Goal: Information Seeking & Learning: Find specific fact

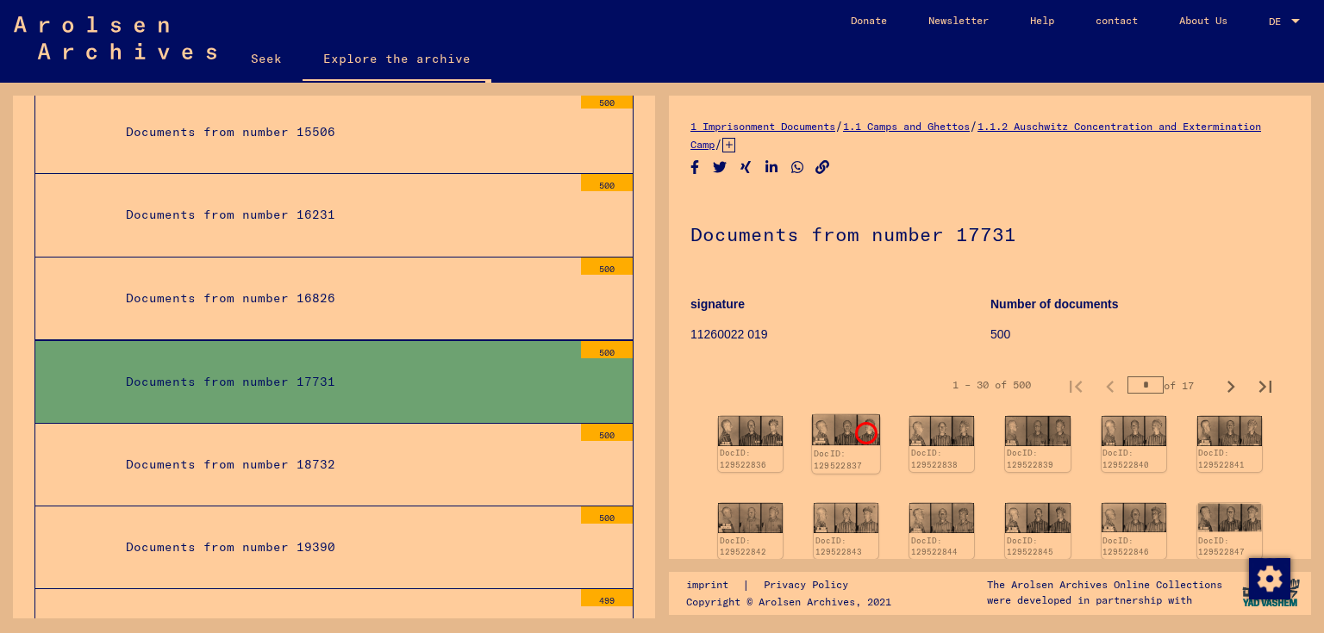
scroll to position [86, 0]
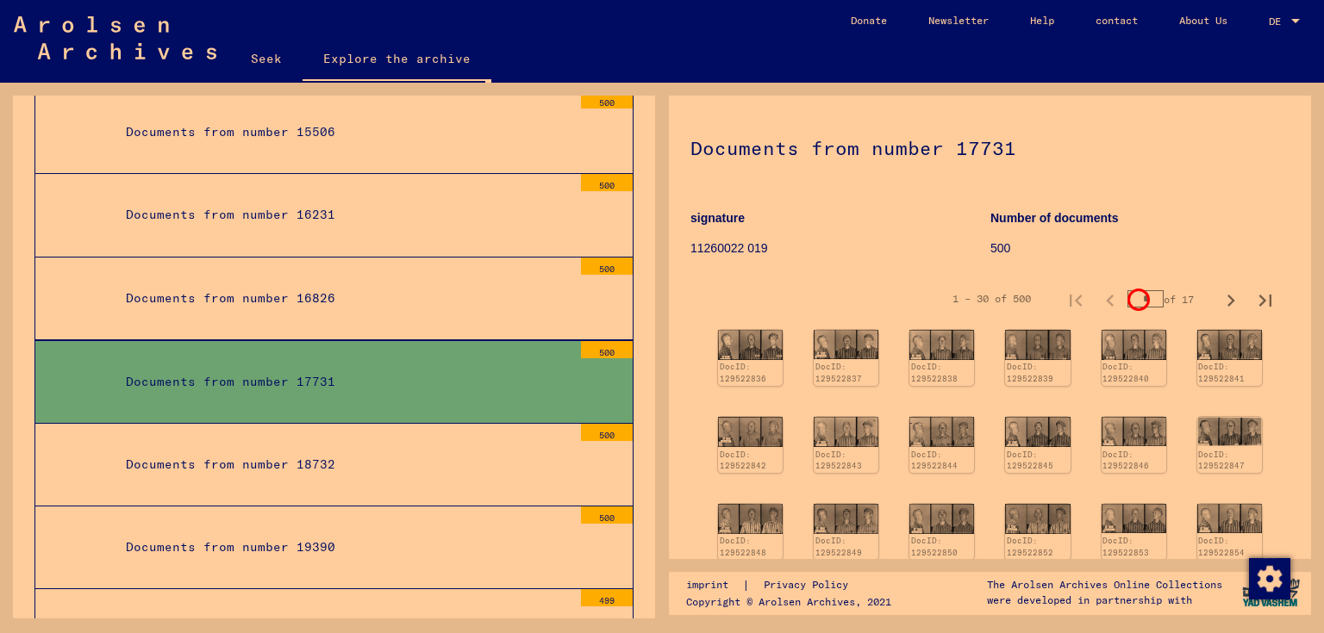
click at [1136, 297] on input "*" at bounding box center [1145, 298] width 36 height 17
type input "*"
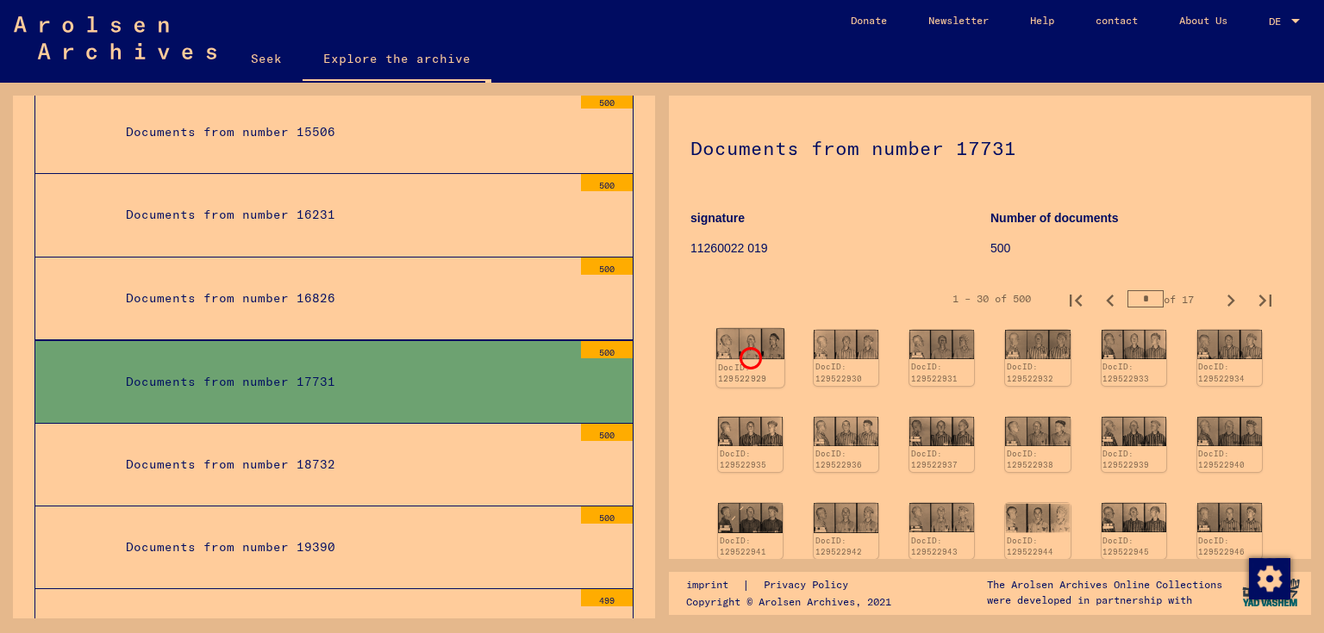
click at [748, 356] on img at bounding box center [750, 344] width 68 height 31
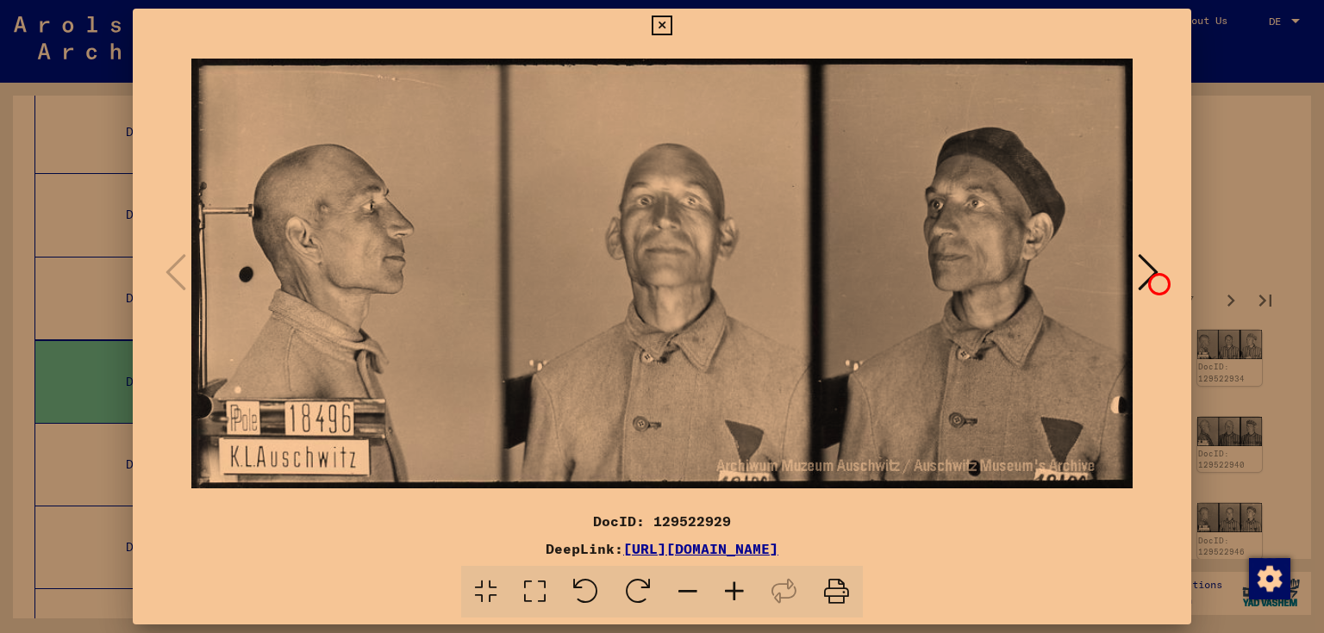
click at [1156, 282] on icon at bounding box center [1147, 272] width 21 height 41
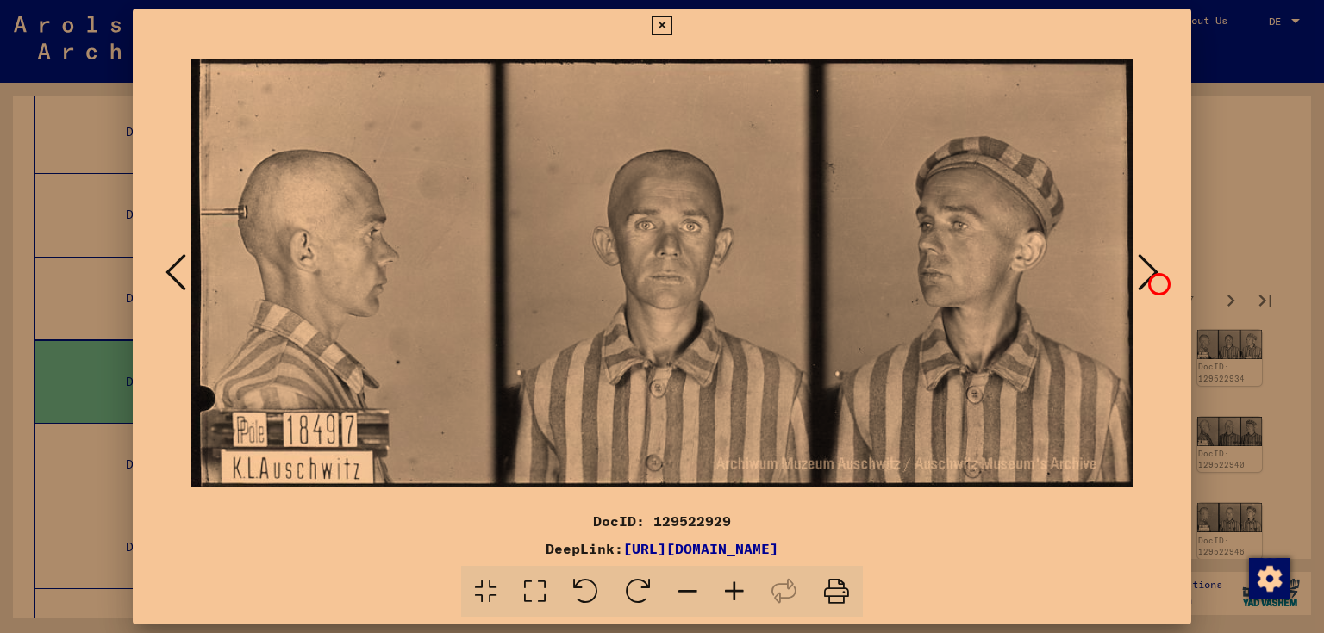
click at [1156, 282] on icon at bounding box center [1147, 272] width 21 height 41
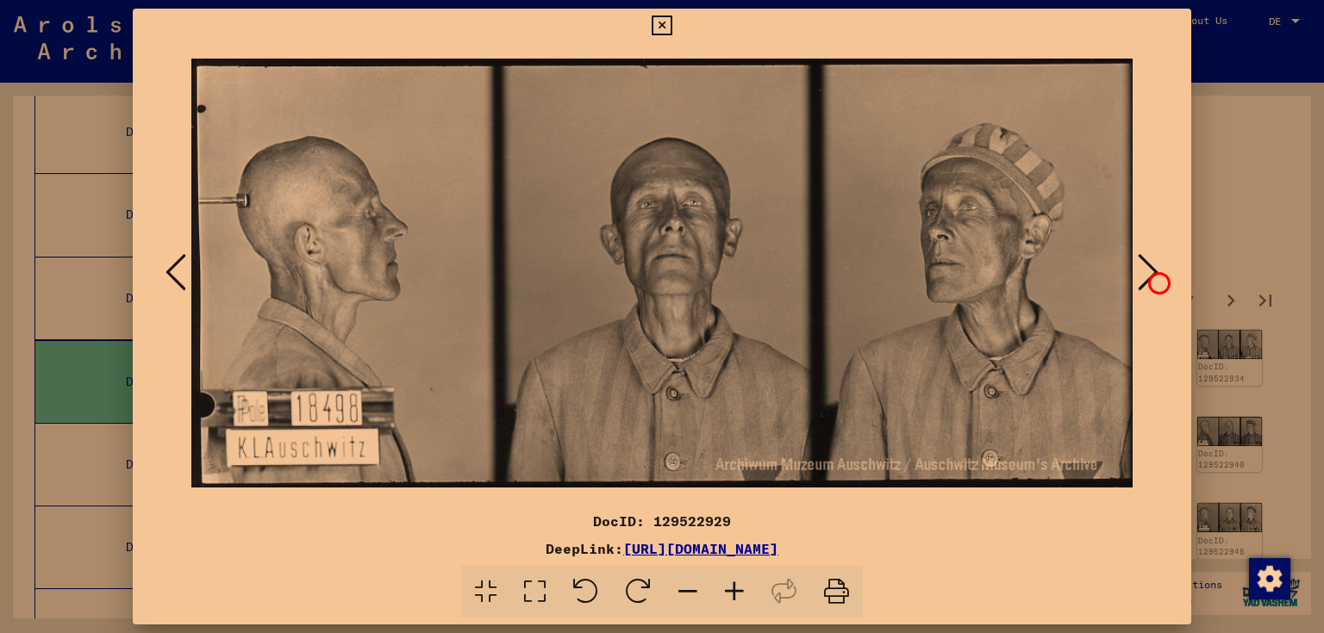
click at [1157, 281] on icon at bounding box center [1147, 272] width 21 height 41
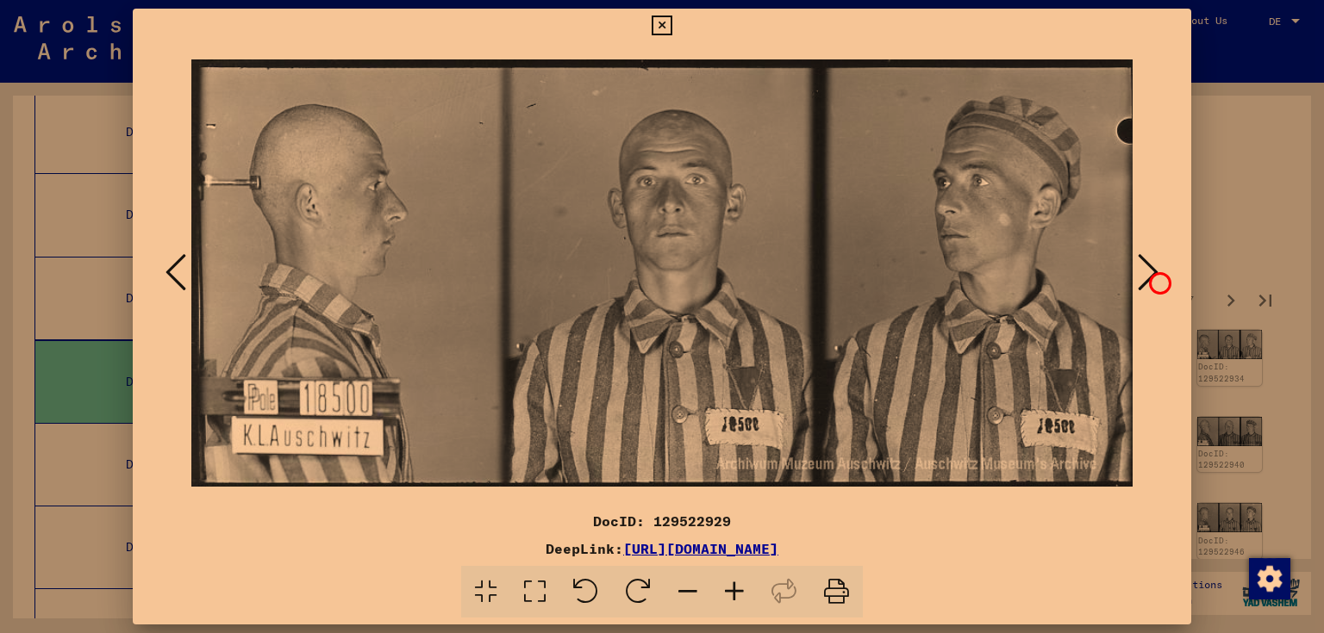
click at [1157, 281] on icon at bounding box center [1147, 272] width 21 height 41
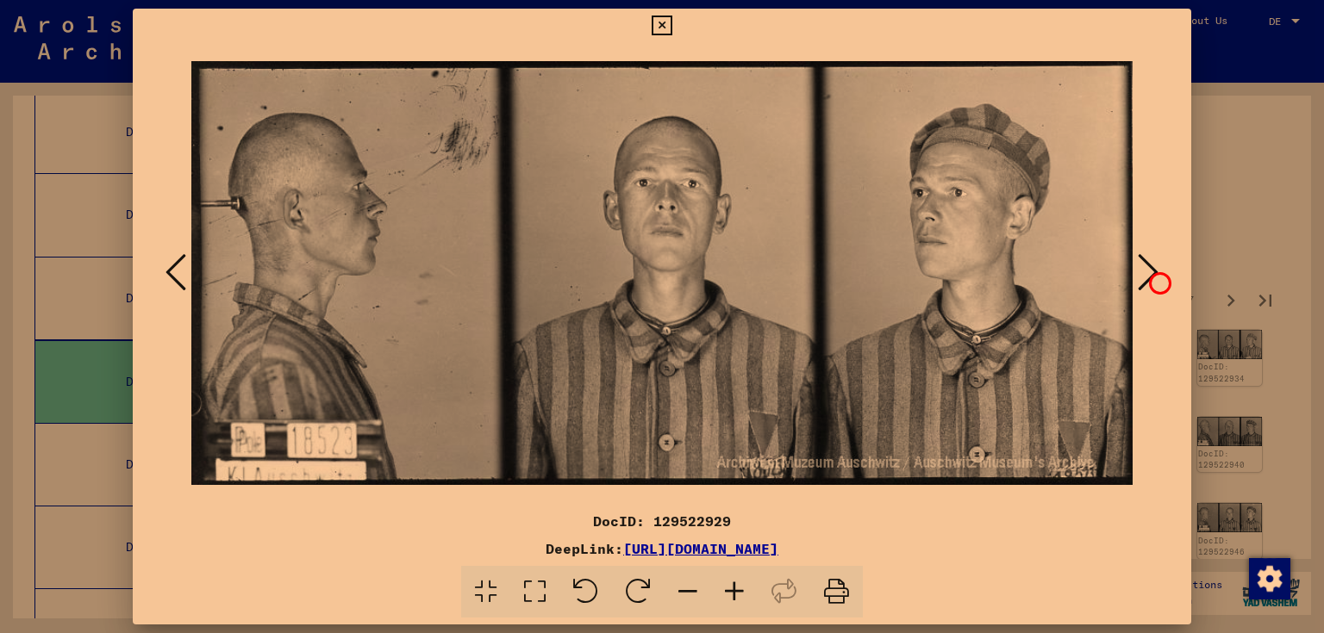
click at [1157, 281] on icon at bounding box center [1147, 272] width 21 height 41
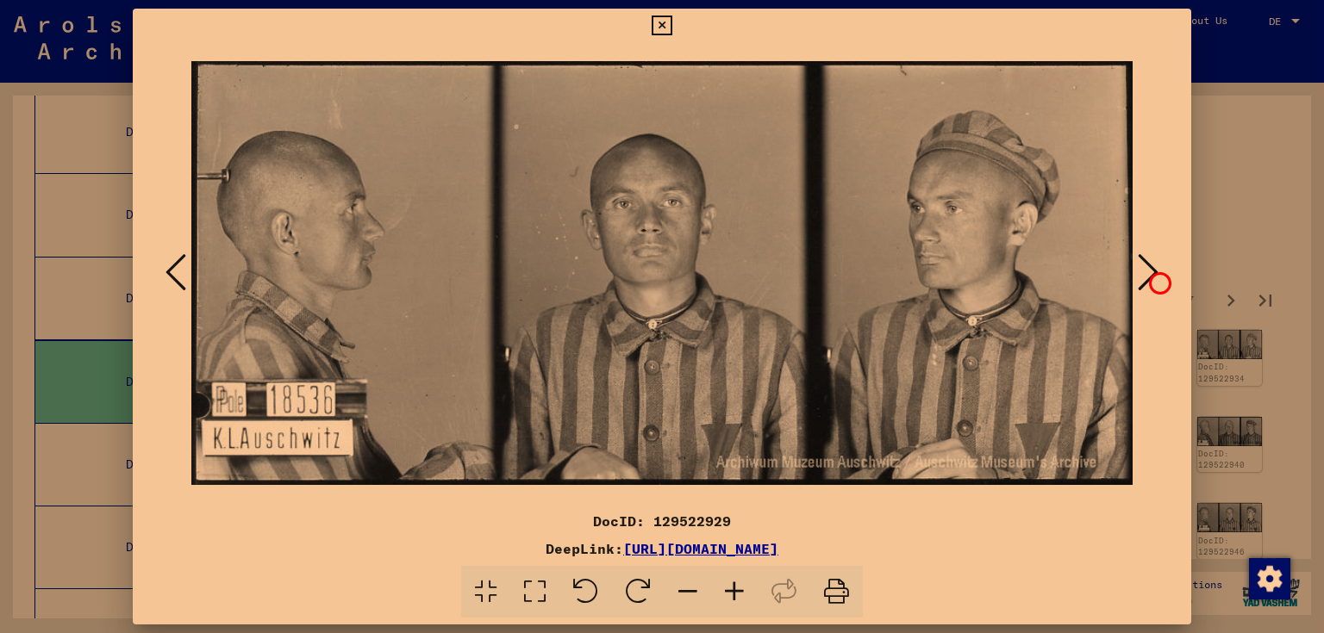
click at [1157, 281] on icon at bounding box center [1147, 272] width 21 height 41
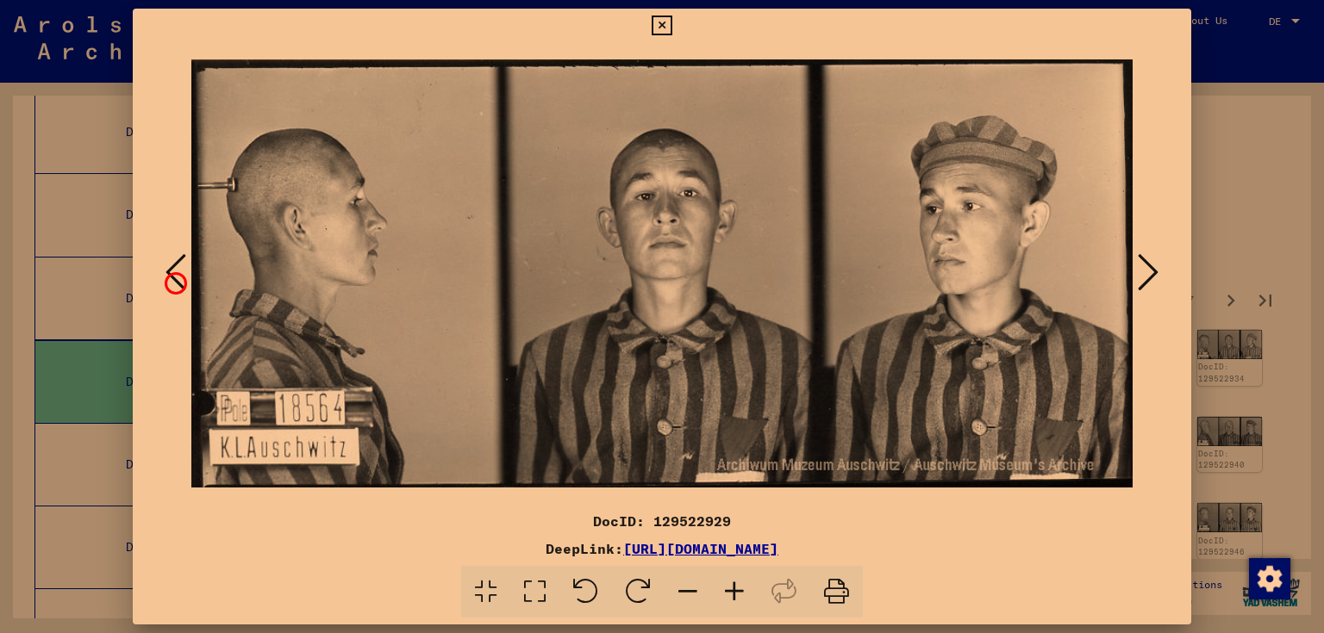
click at [173, 281] on icon at bounding box center [175, 272] width 21 height 41
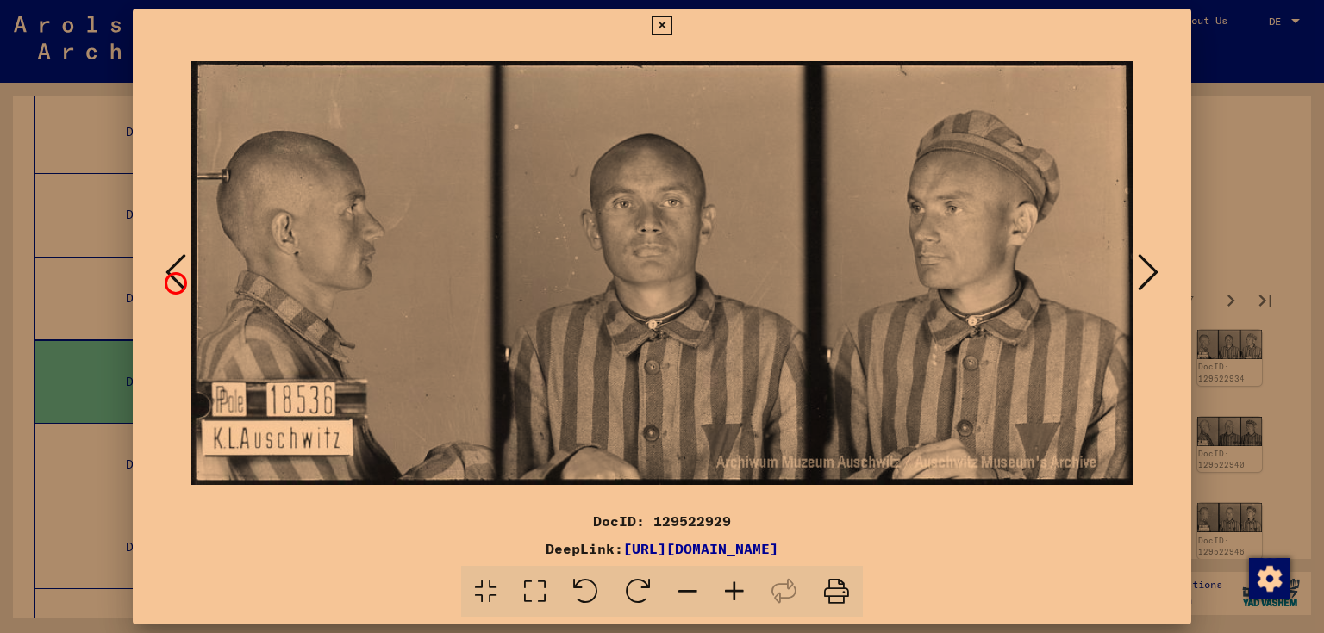
click at [173, 281] on icon at bounding box center [175, 272] width 21 height 41
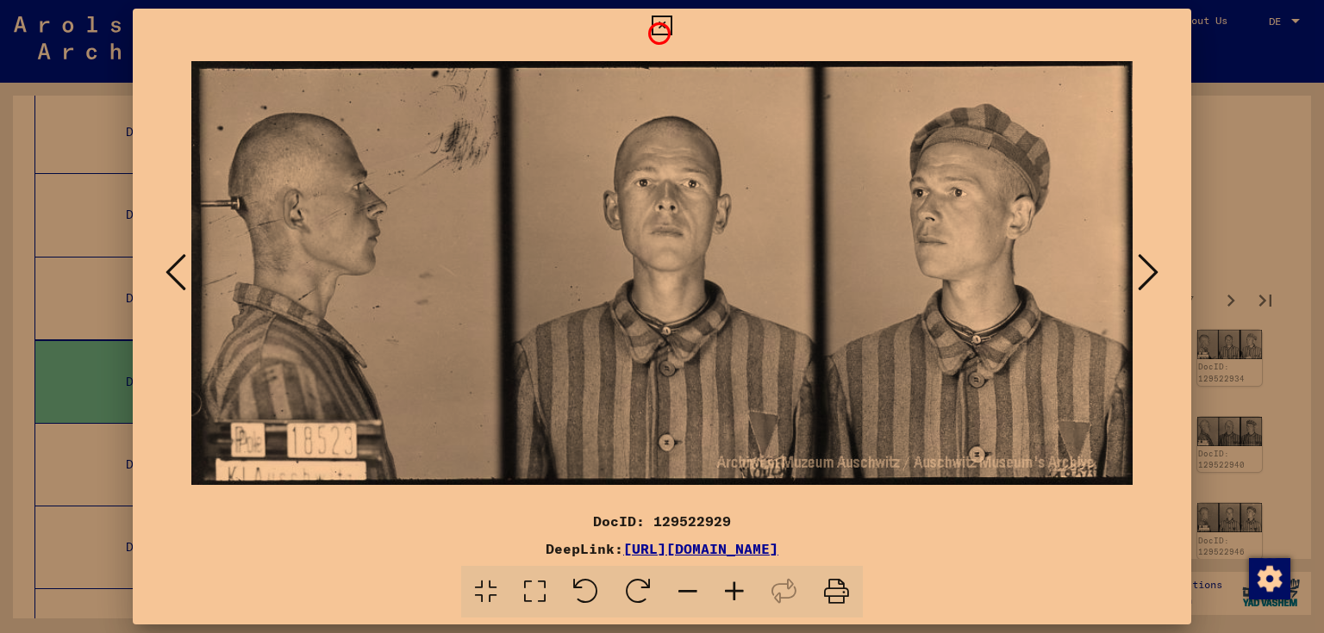
click at [657, 31] on icon at bounding box center [661, 26] width 20 height 21
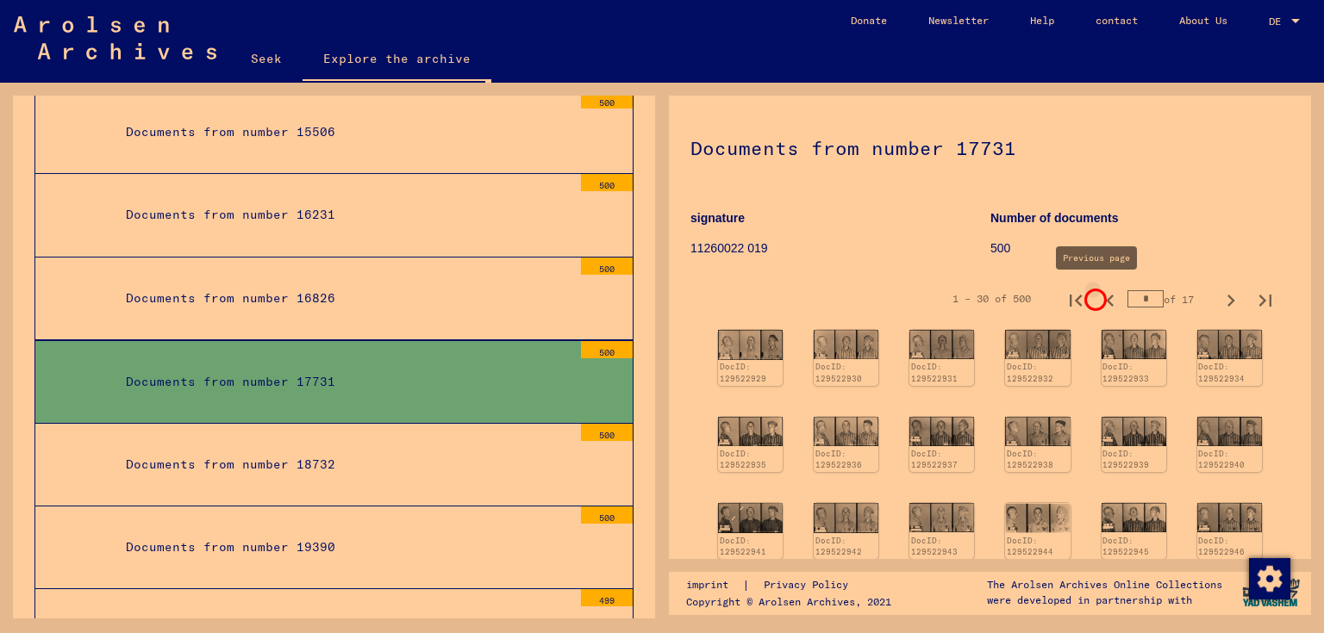
click at [1098, 297] on icon "Previous page" at bounding box center [1110, 301] width 24 height 24
type input "*"
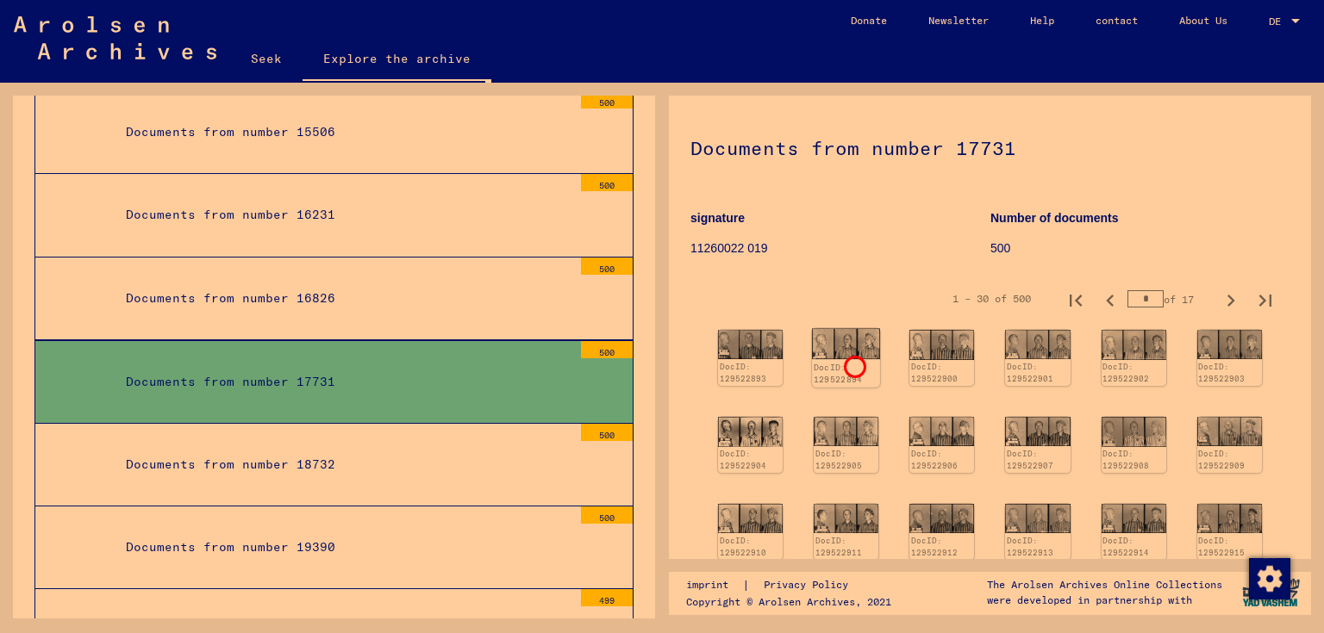
click at [852, 364] on div "DocID: 129522894" at bounding box center [845, 374] width 65 height 24
click at [847, 356] on img at bounding box center [846, 344] width 68 height 31
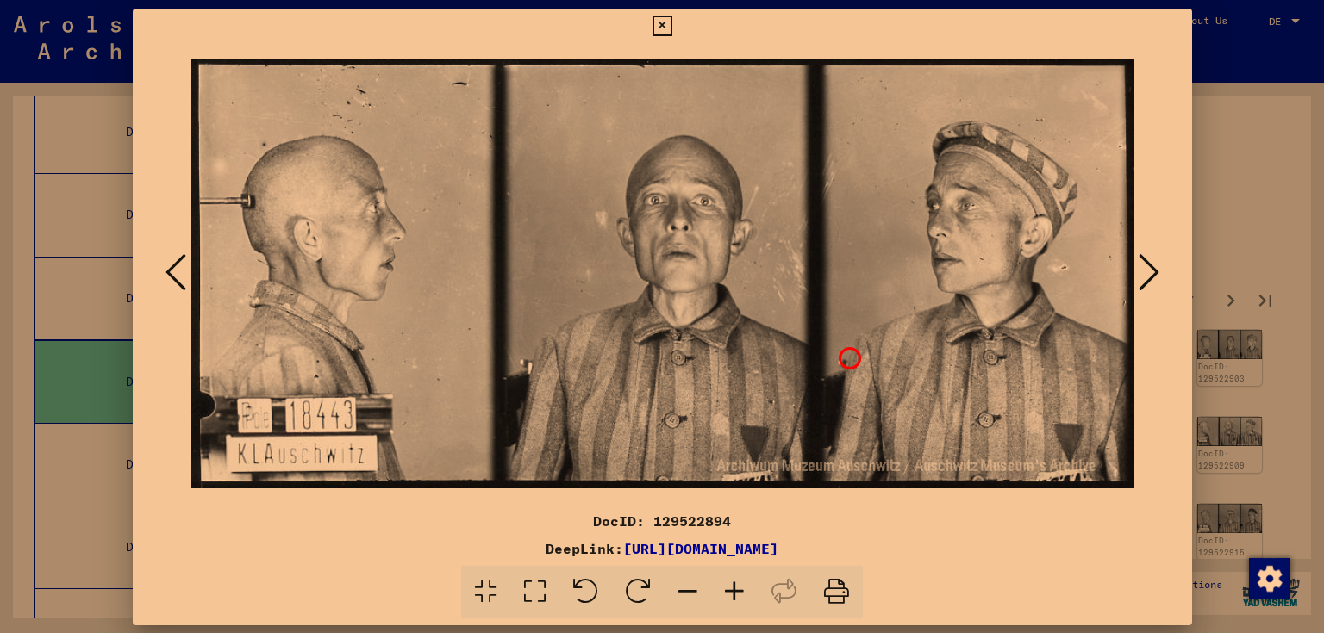
click at [847, 356] on img at bounding box center [662, 273] width 942 height 461
click at [1143, 279] on icon at bounding box center [1147, 272] width 21 height 41
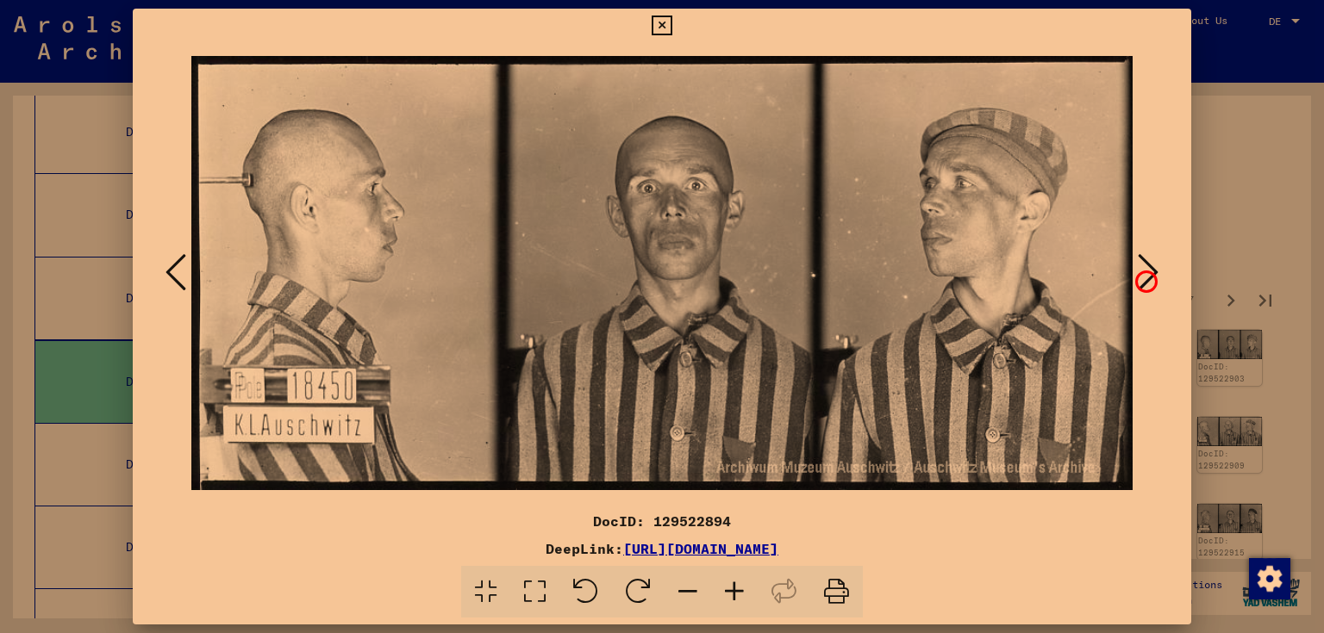
click at [1143, 279] on icon at bounding box center [1147, 272] width 21 height 41
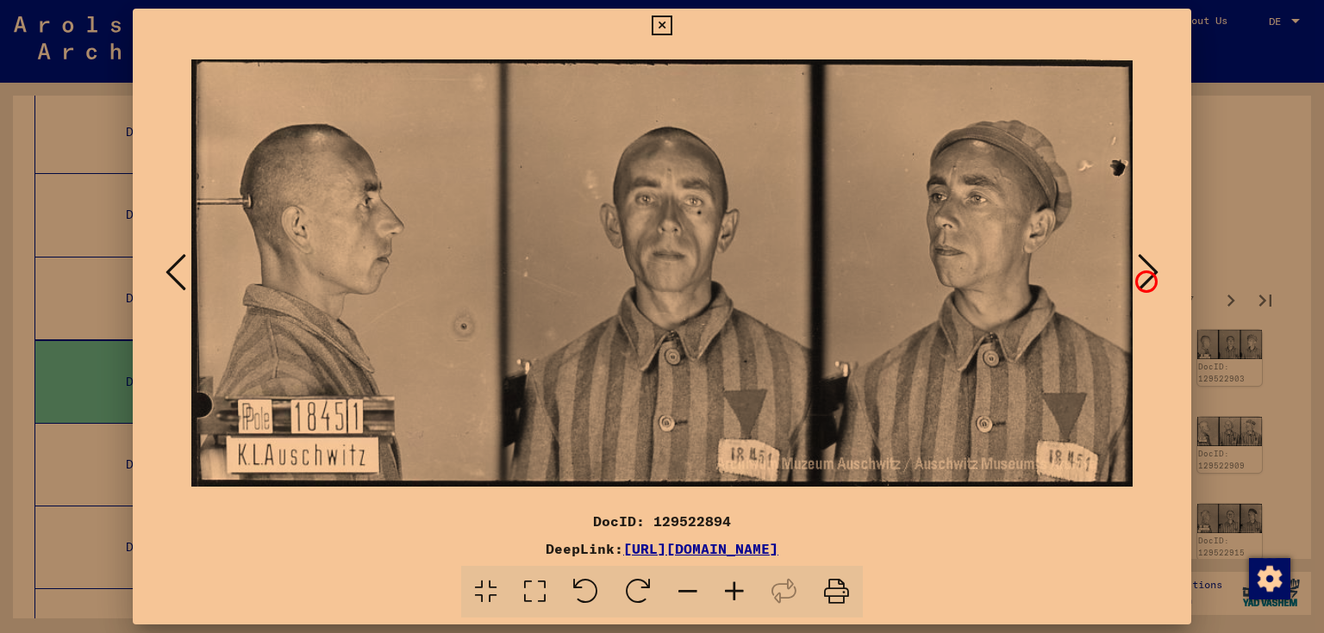
click at [1143, 279] on icon at bounding box center [1147, 272] width 21 height 41
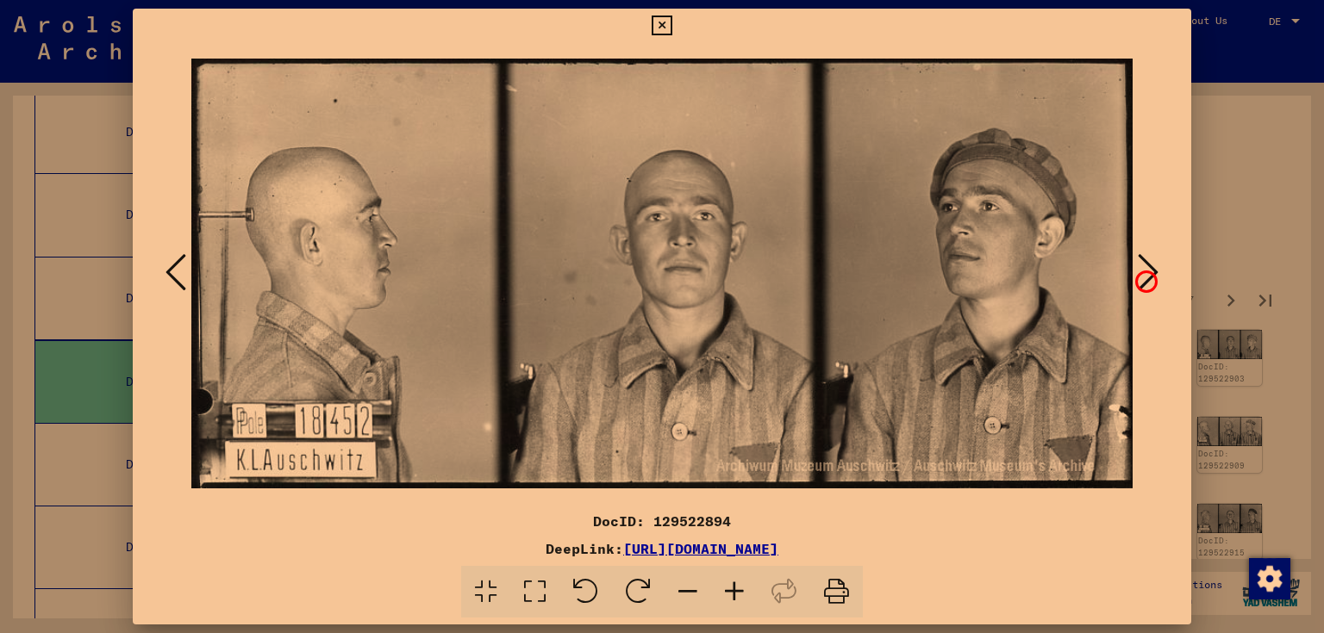
click at [1143, 279] on icon at bounding box center [1147, 272] width 21 height 41
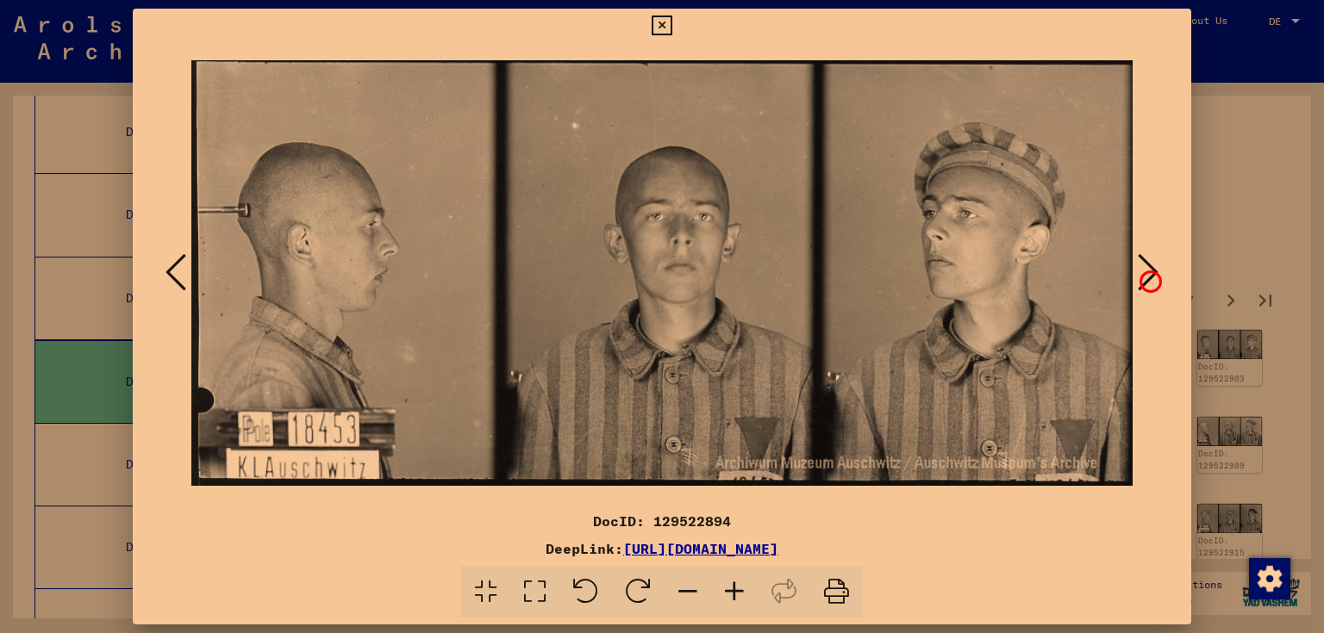
click at [1148, 279] on icon at bounding box center [1147, 272] width 21 height 41
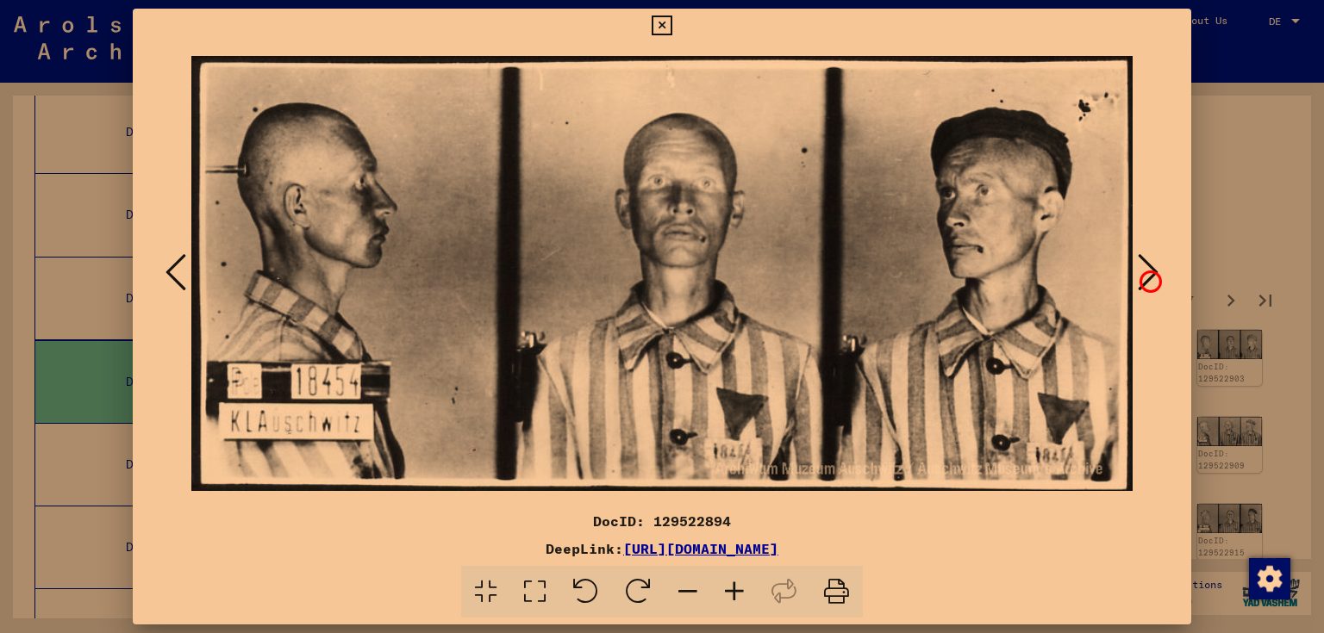
click at [1148, 279] on icon at bounding box center [1147, 272] width 21 height 41
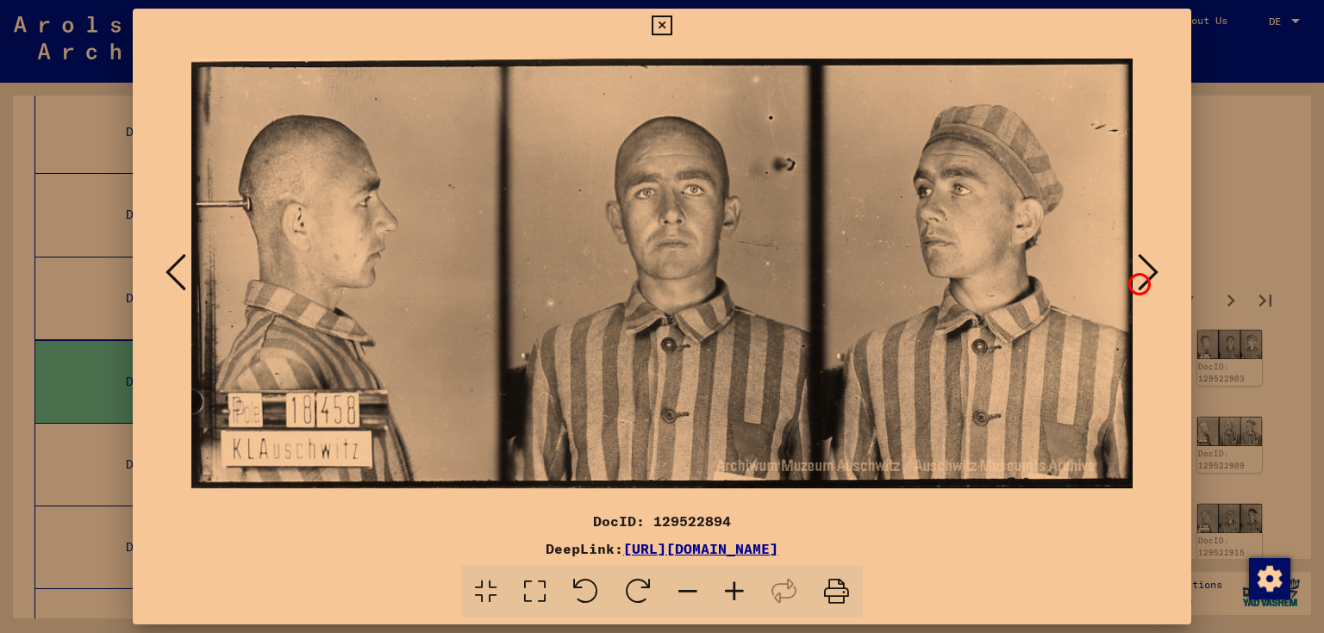
click at [1137, 282] on button at bounding box center [1147, 273] width 31 height 49
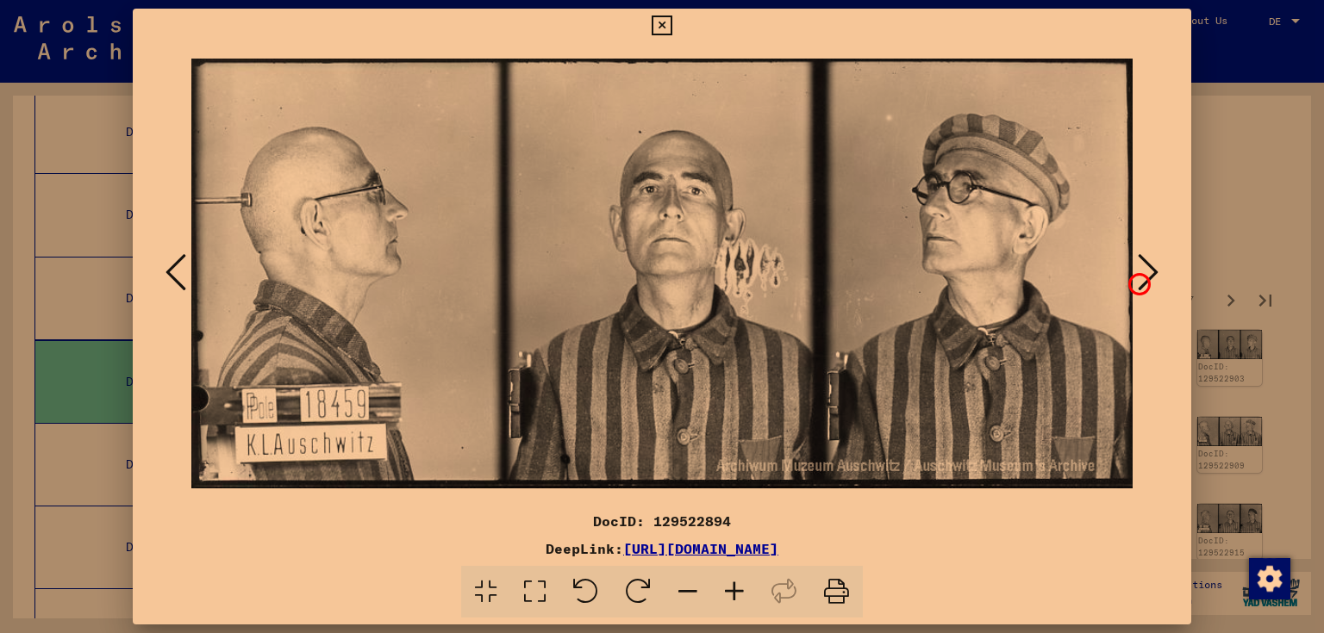
click at [1137, 282] on button at bounding box center [1147, 273] width 31 height 49
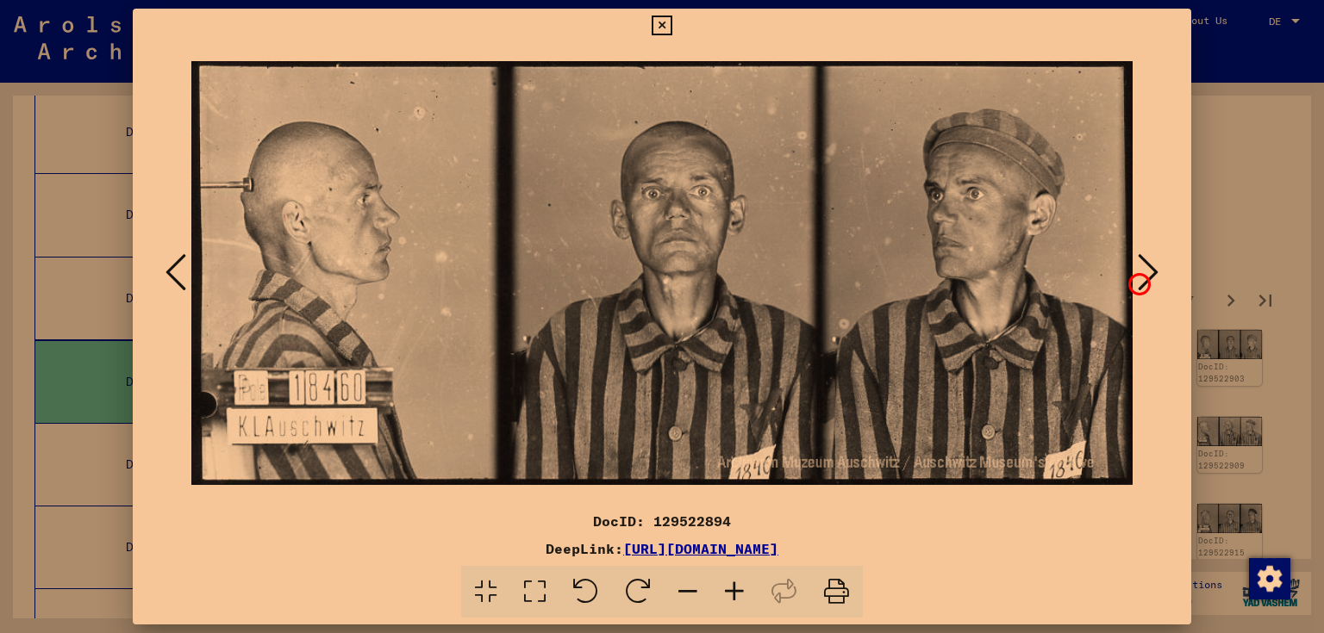
click at [1137, 282] on button at bounding box center [1147, 273] width 31 height 49
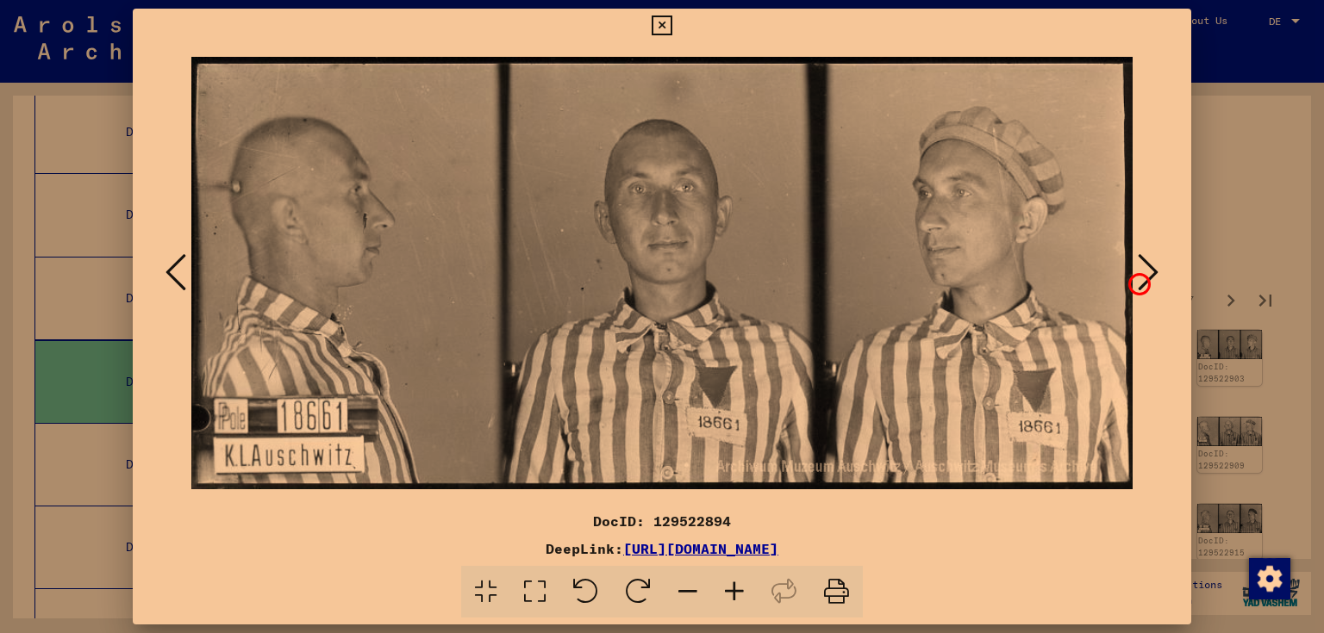
click at [1137, 282] on button at bounding box center [1147, 273] width 31 height 49
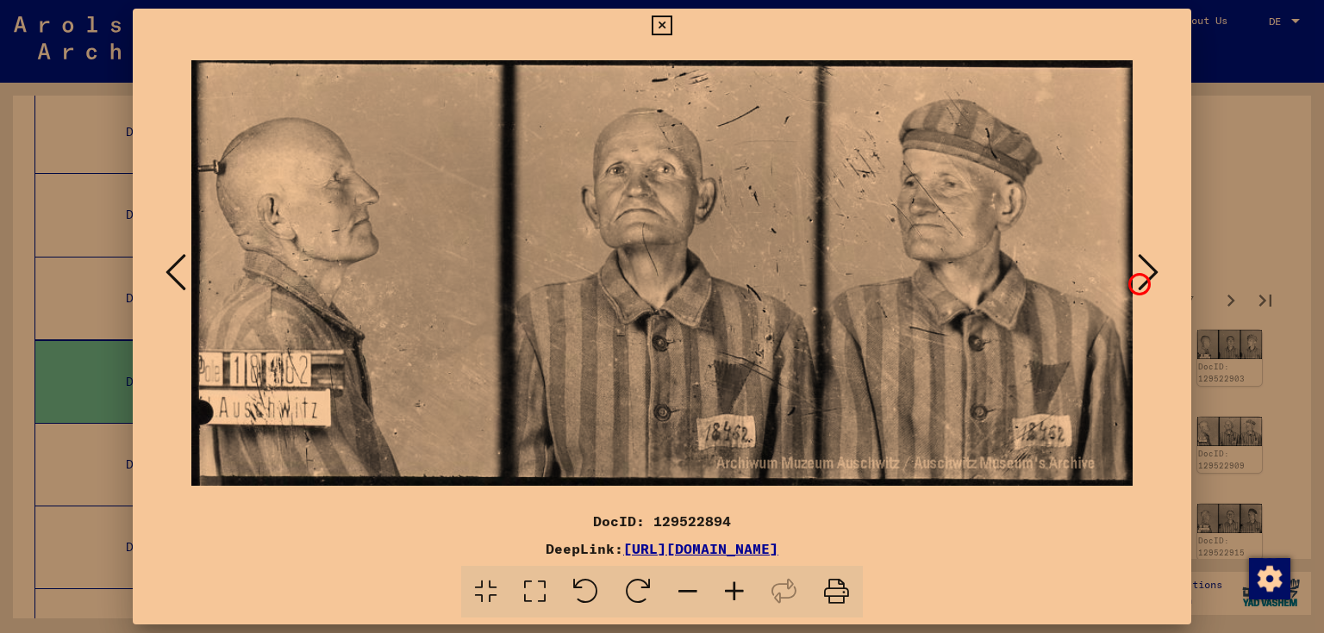
click at [1137, 282] on button at bounding box center [1147, 273] width 31 height 49
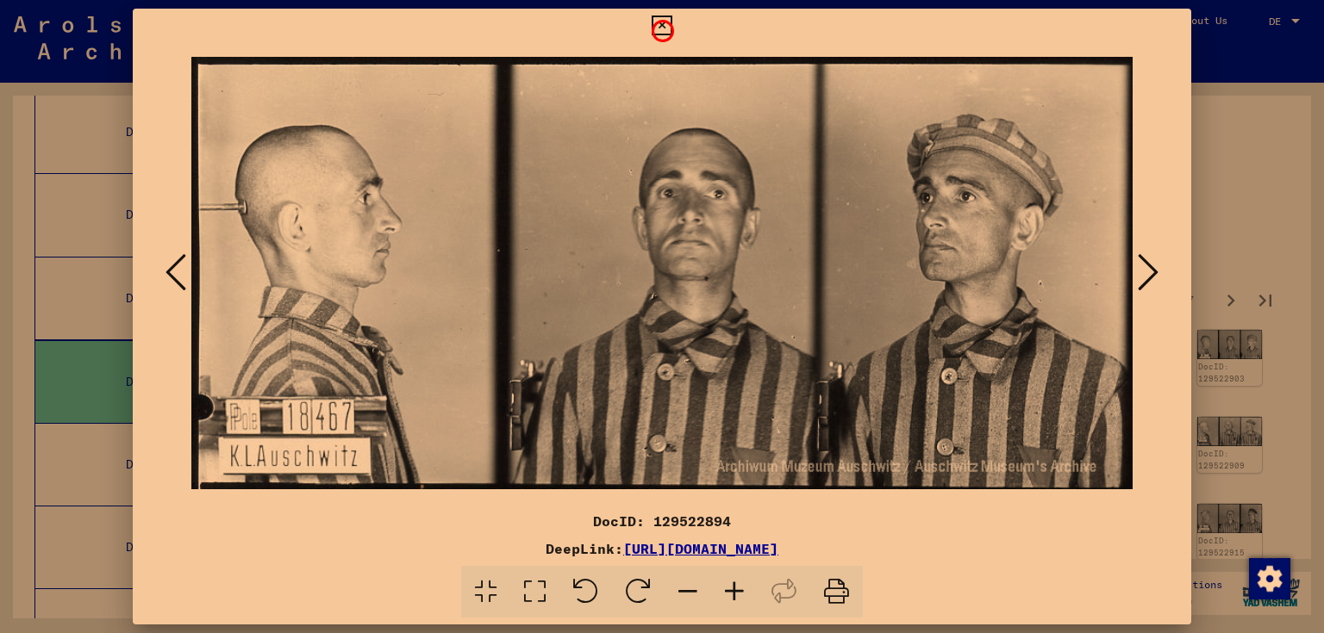
click at [660, 28] on icon at bounding box center [661, 26] width 20 height 21
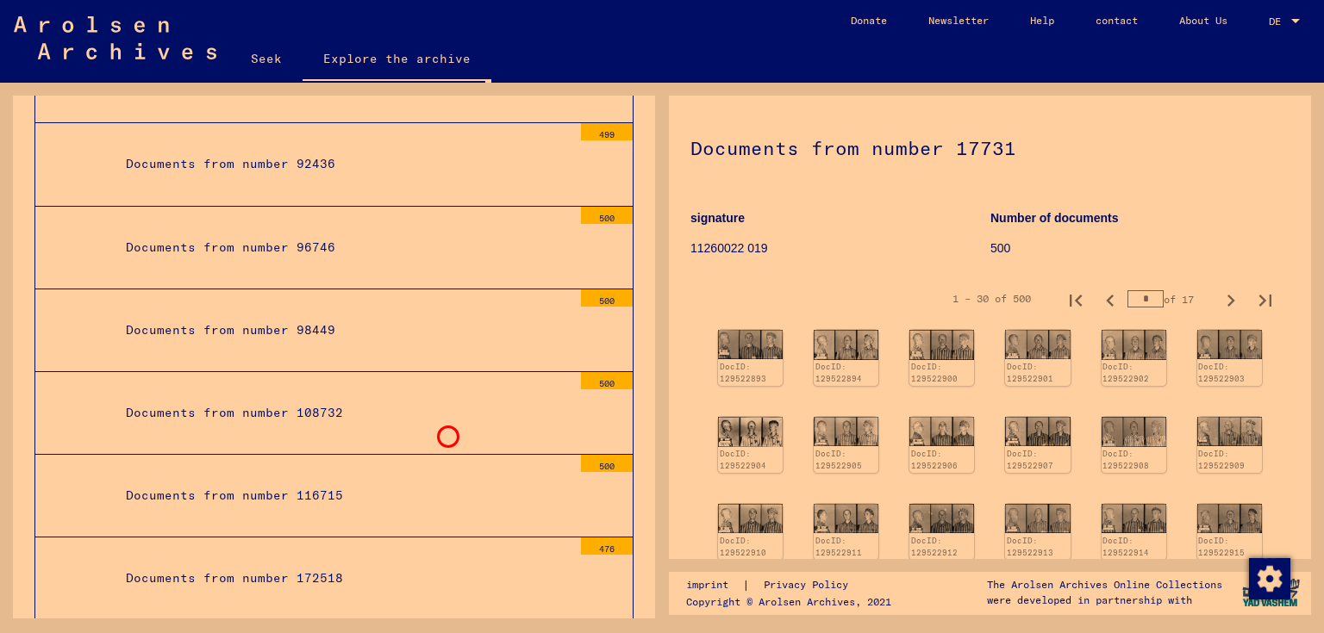
scroll to position [5924, 0]
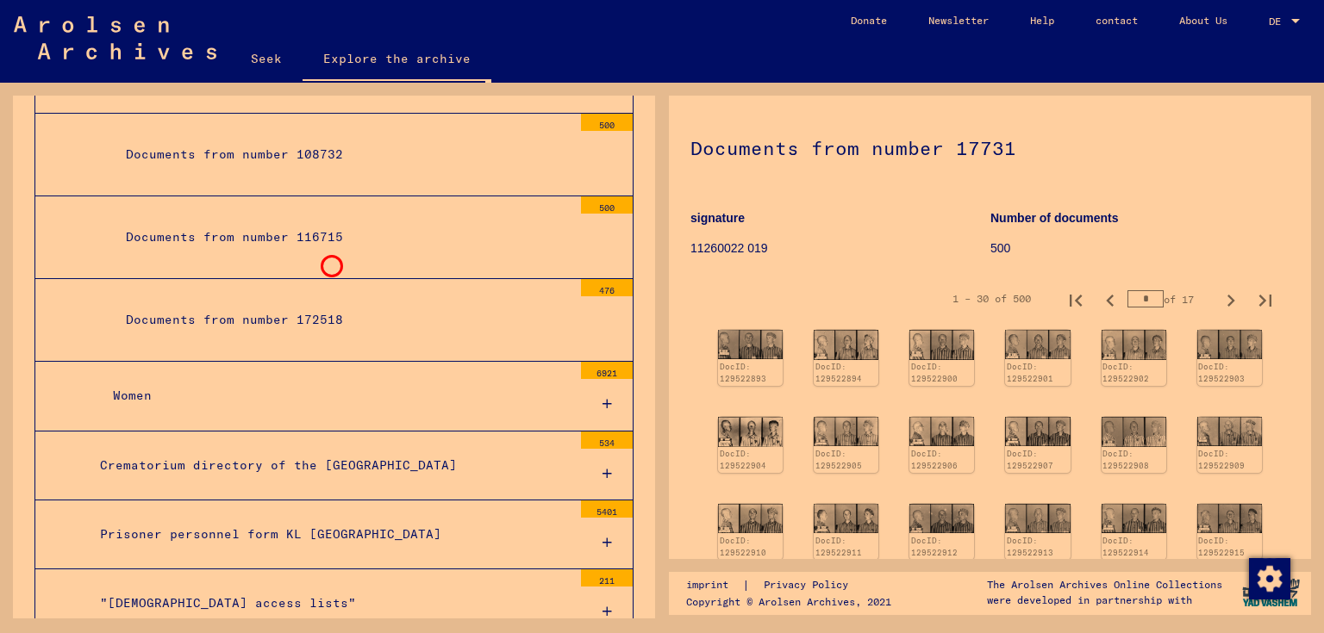
click at [329, 312] on font "Documents from number 172518" at bounding box center [234, 320] width 217 height 16
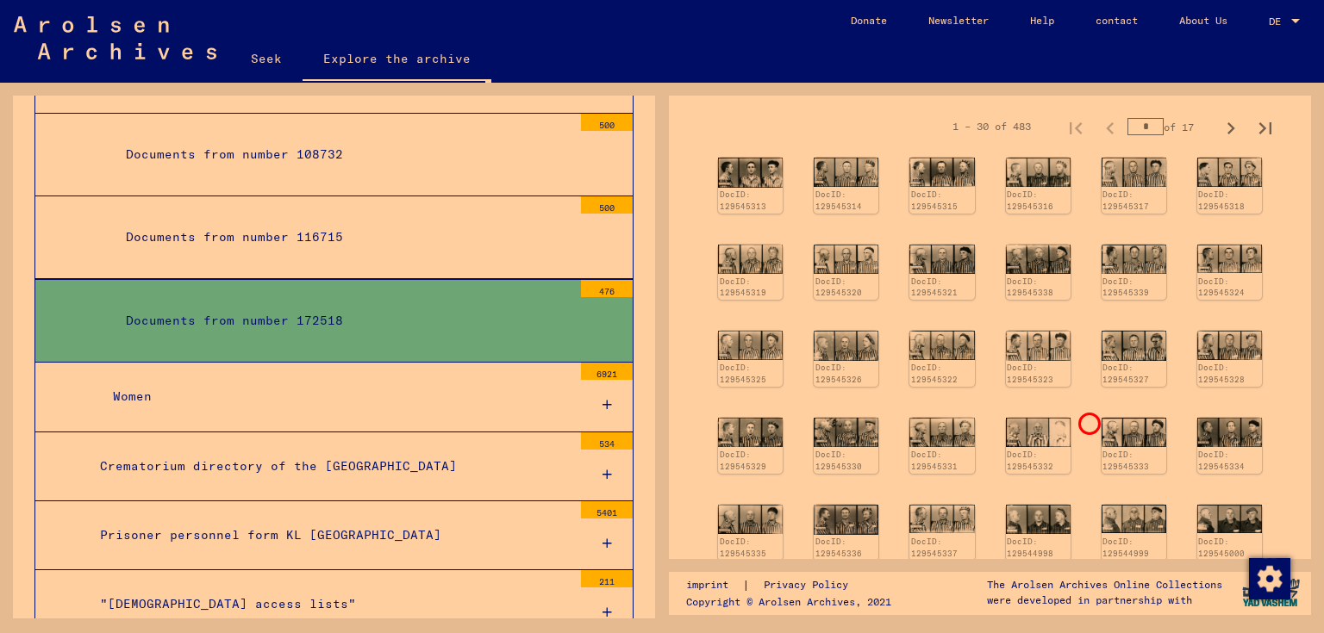
scroll to position [517, 0]
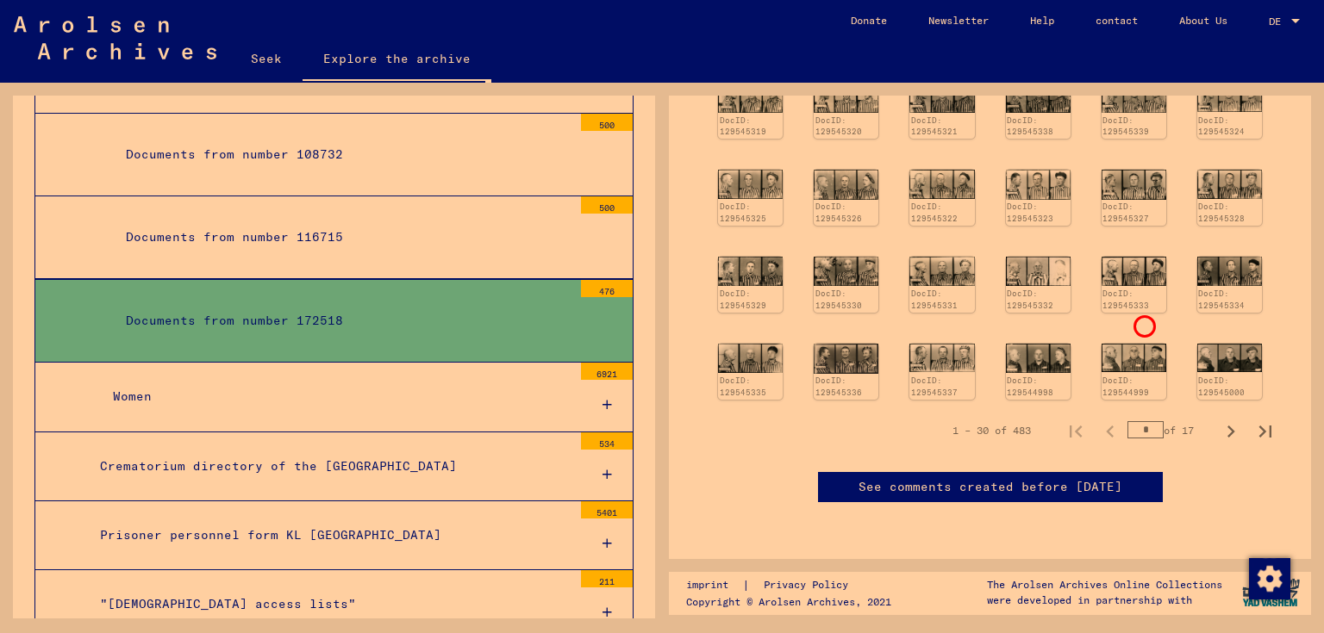
drag, startPoint x: 1123, startPoint y: 323, endPoint x: 1142, endPoint y: 324, distance: 19.0
click at [1142, 421] on input "*" at bounding box center [1145, 429] width 36 height 17
type input "**"
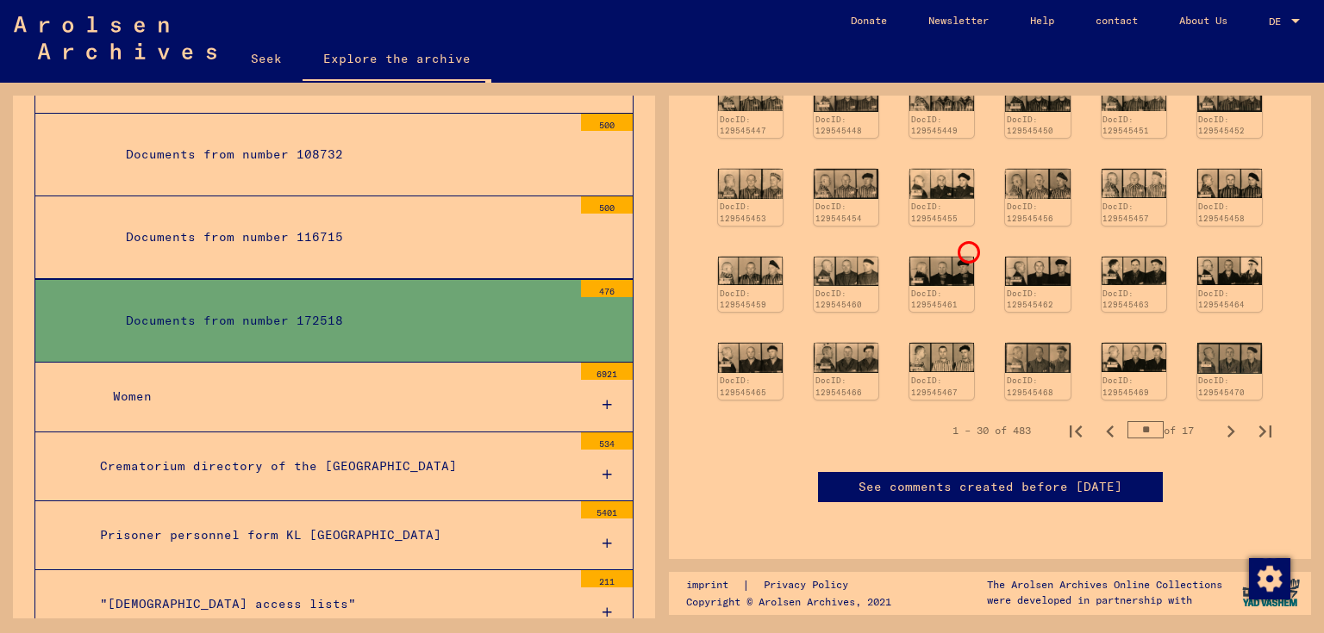
scroll to position [345, 0]
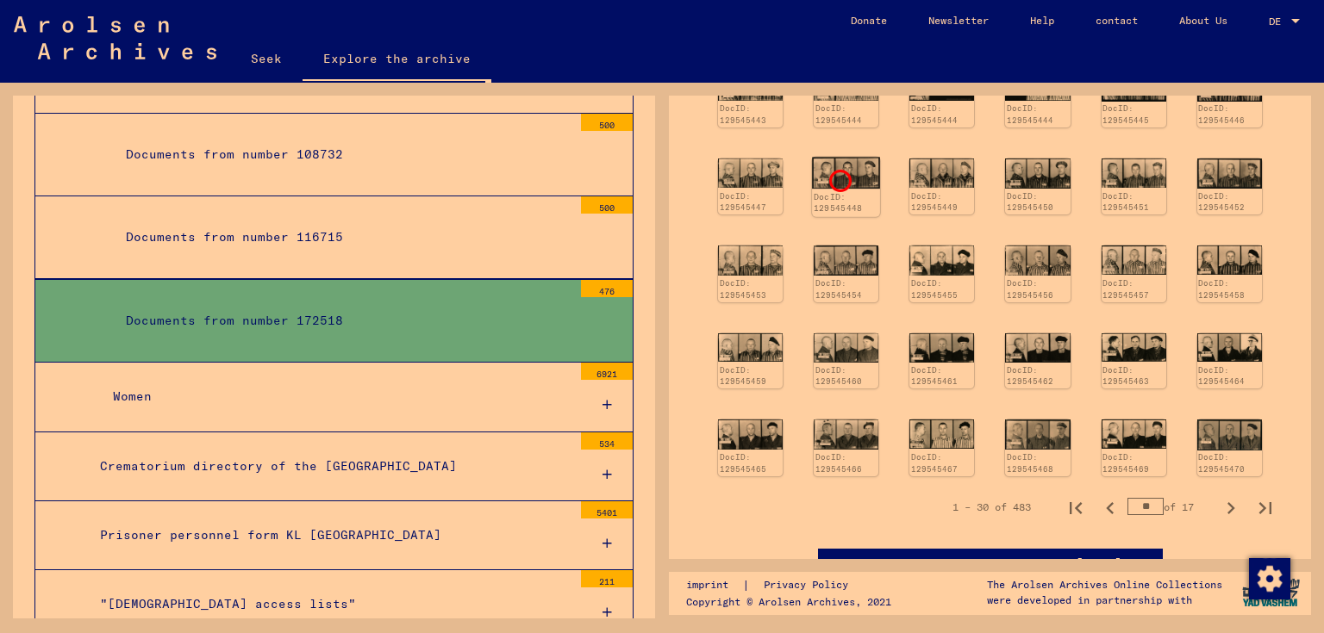
click at [838, 178] on img at bounding box center [846, 173] width 68 height 32
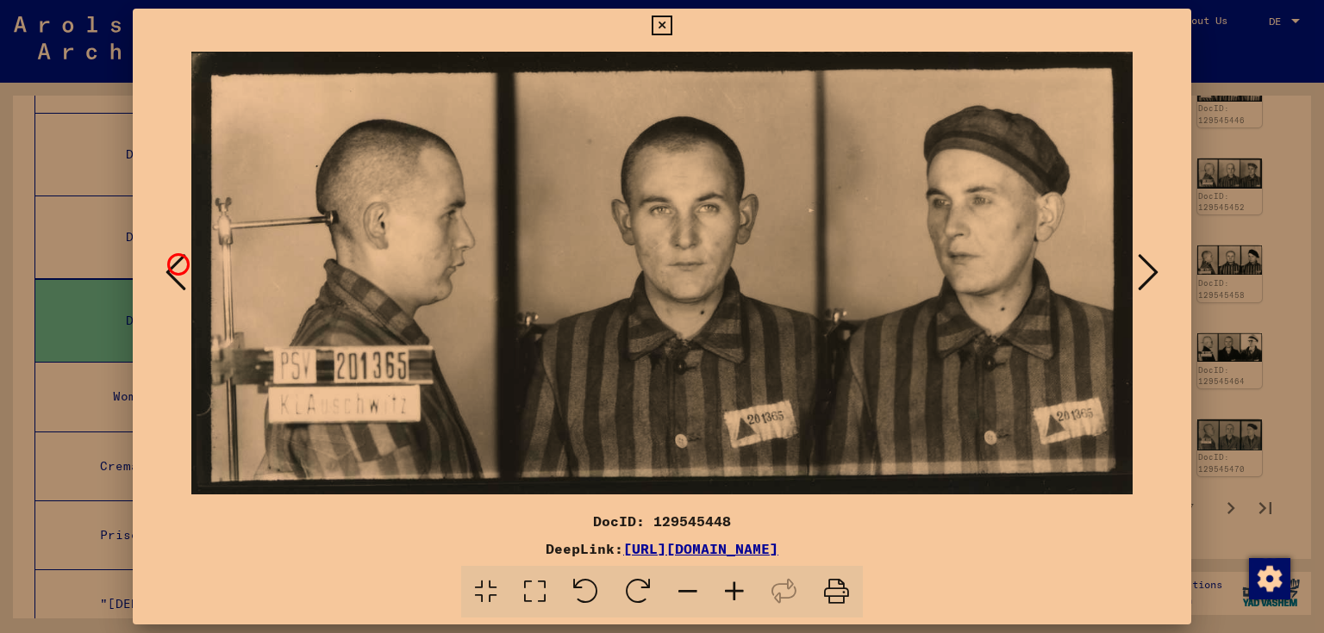
click at [176, 262] on icon at bounding box center [175, 272] width 21 height 41
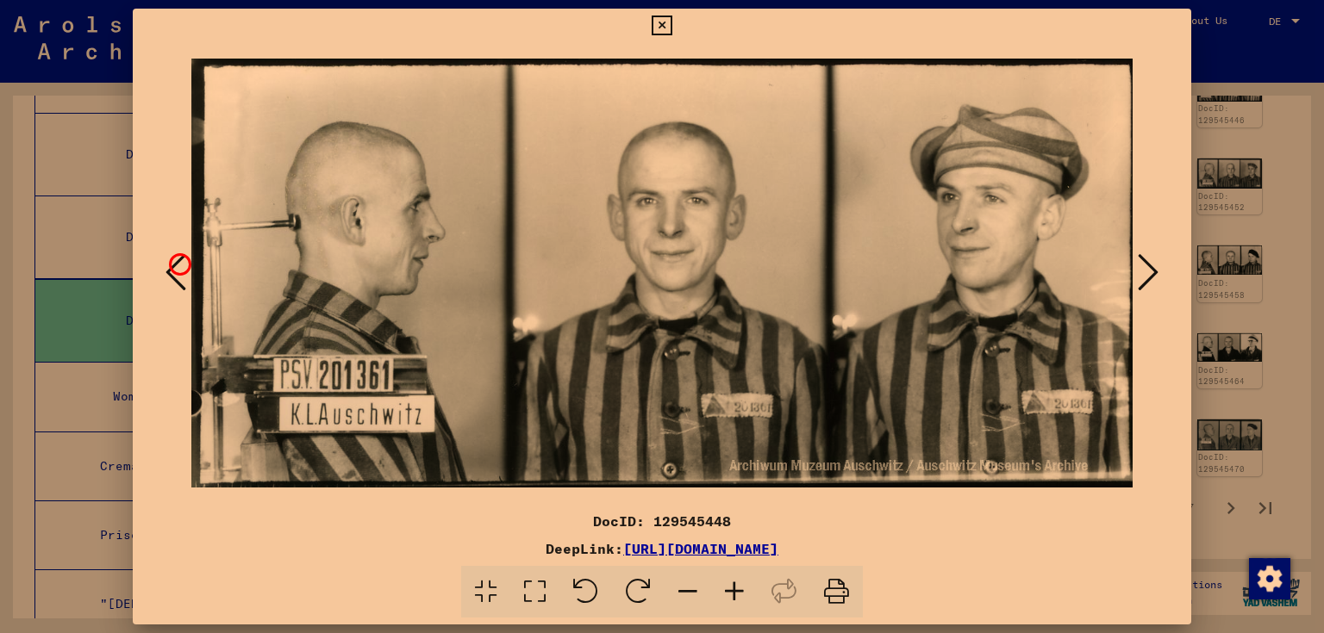
click at [178, 262] on icon at bounding box center [175, 272] width 21 height 41
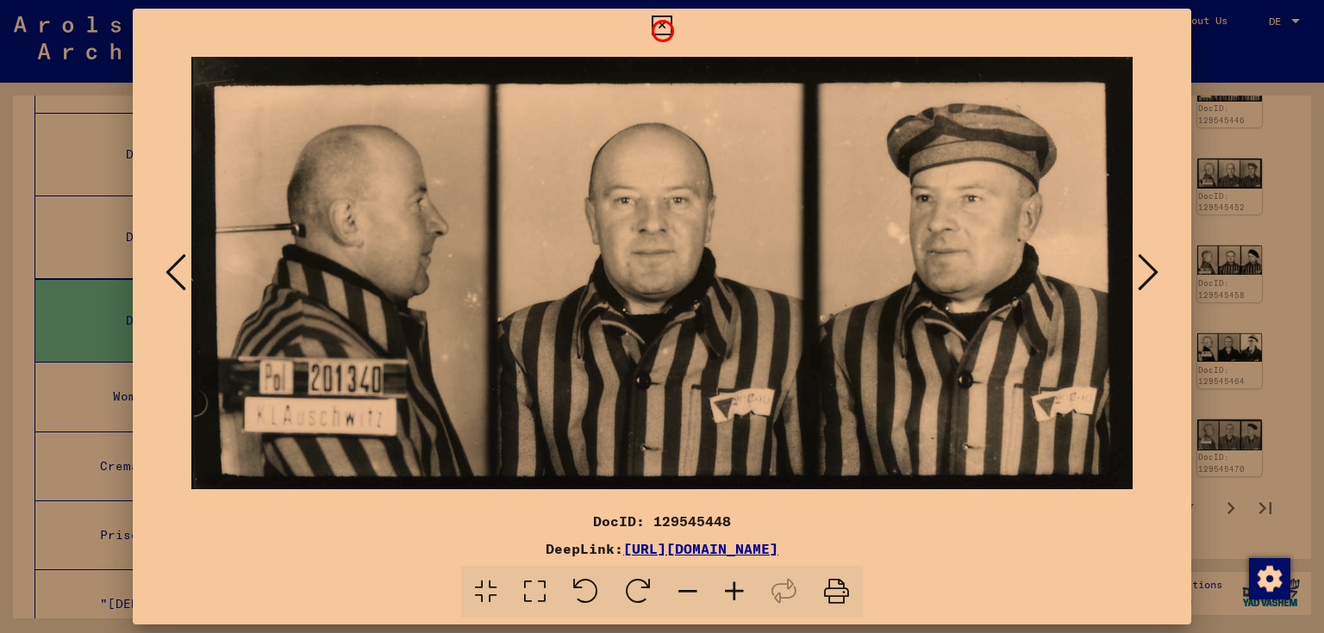
click at [660, 28] on icon at bounding box center [661, 26] width 20 height 21
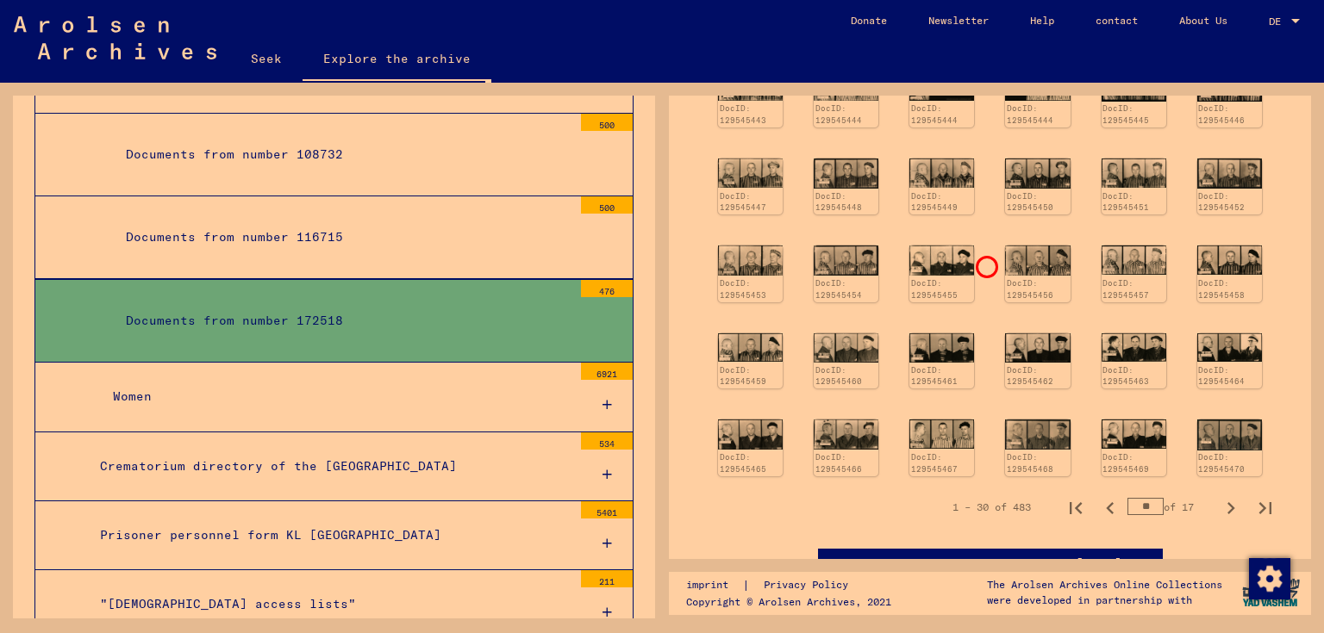
scroll to position [86, 0]
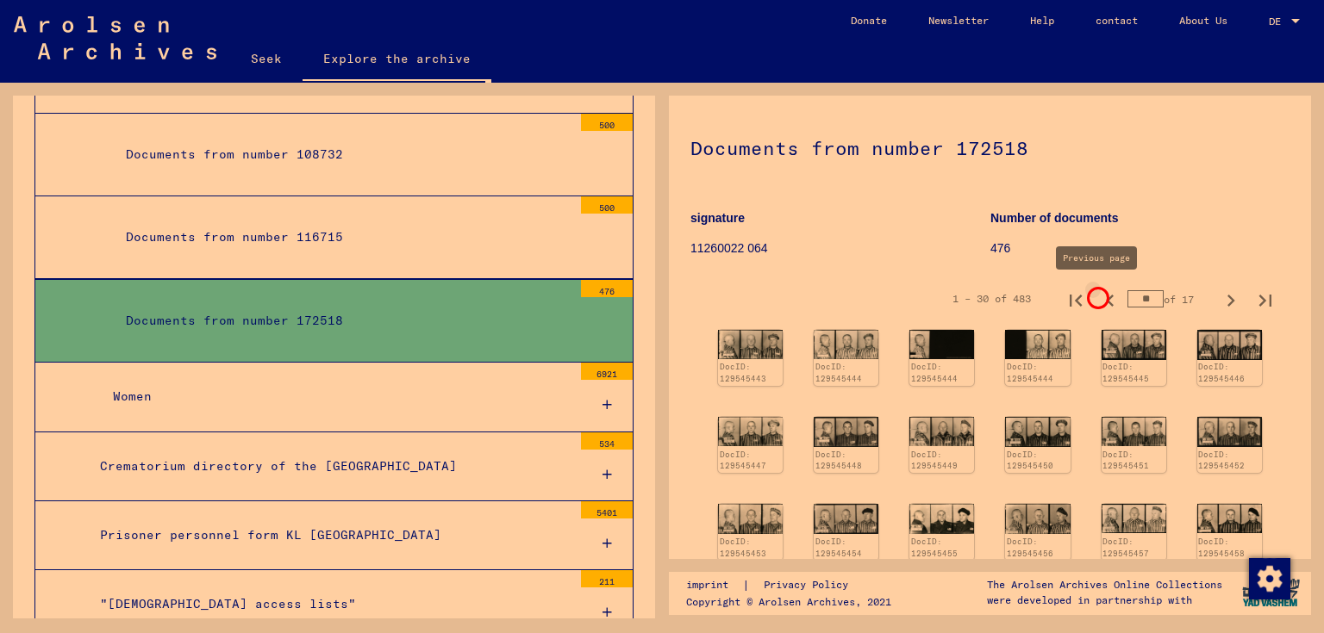
click at [1098, 296] on icon "Previous page" at bounding box center [1110, 301] width 24 height 24
type input "**"
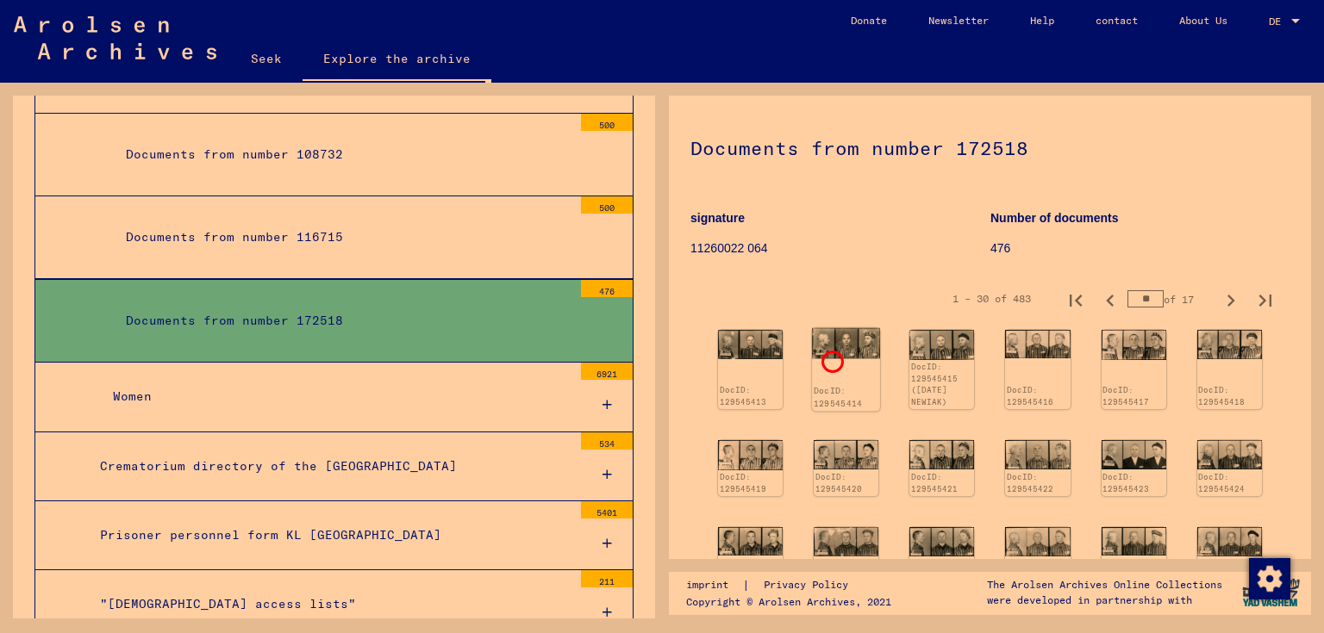
click at [830, 359] on div "DocID: 129545414" at bounding box center [846, 369] width 68 height 83
click at [832, 360] on div "DocID: 129545414" at bounding box center [846, 369] width 68 height 83
click at [941, 363] on div "DocID: 129545415 ([DATE] NEWIAK)" at bounding box center [941, 385] width 65 height 49
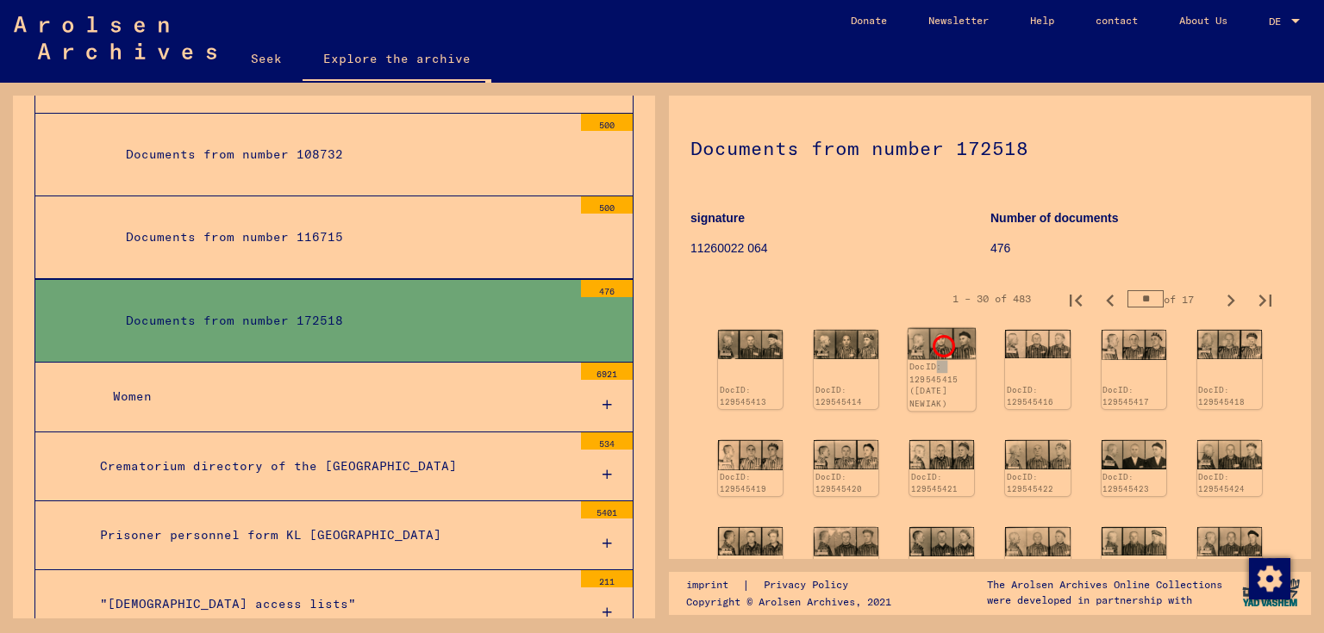
click at [941, 344] on img at bounding box center [941, 343] width 68 height 31
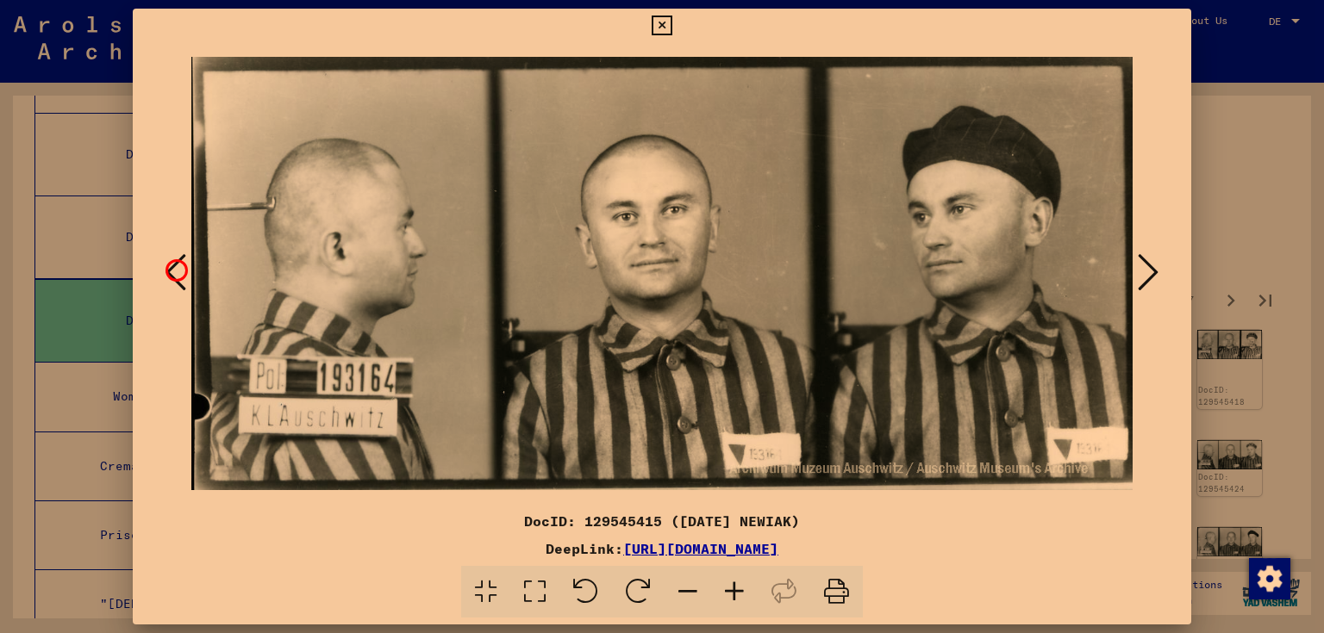
click at [174, 268] on icon at bounding box center [175, 272] width 21 height 41
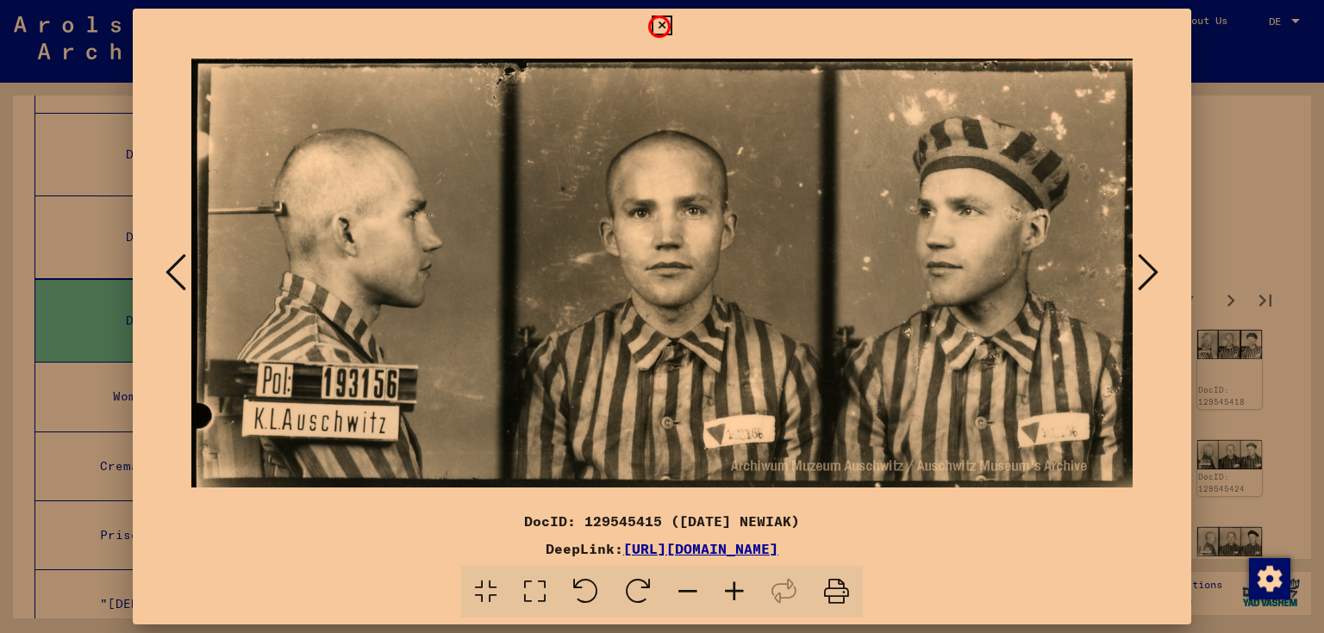
click at [657, 24] on icon at bounding box center [661, 26] width 20 height 21
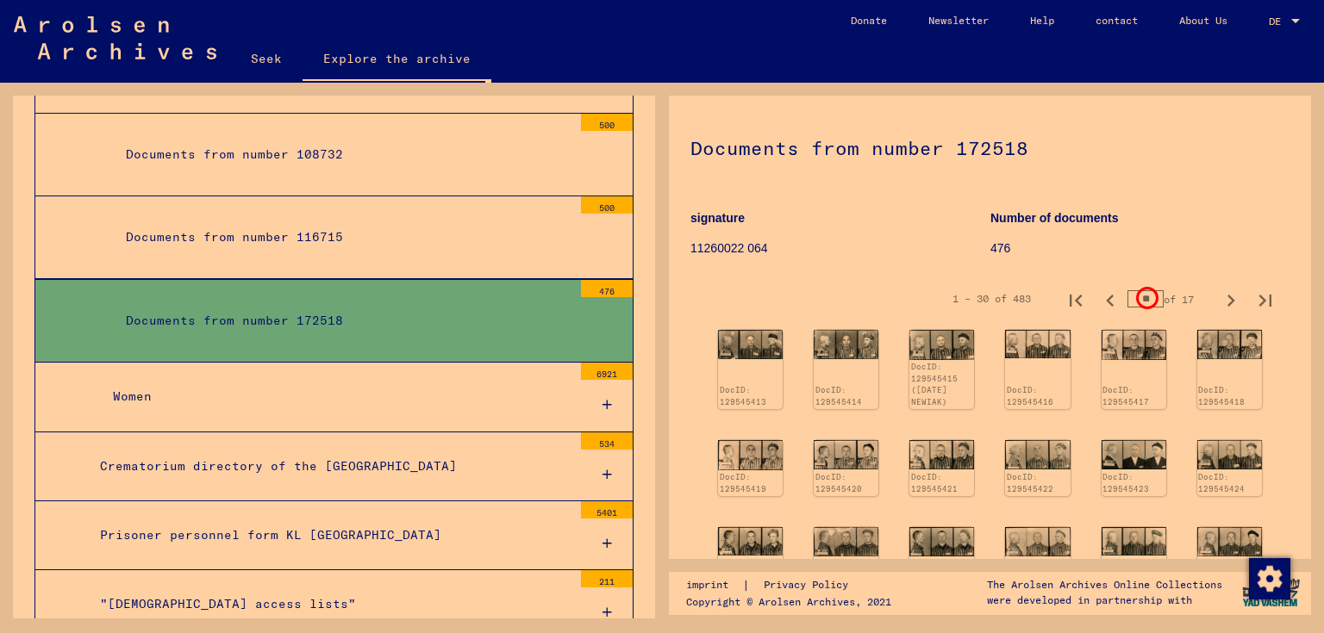
drag, startPoint x: 1120, startPoint y: 296, endPoint x: 1144, endPoint y: 296, distance: 24.1
click at [1144, 296] on input "**" at bounding box center [1145, 298] width 36 height 17
type input "**"
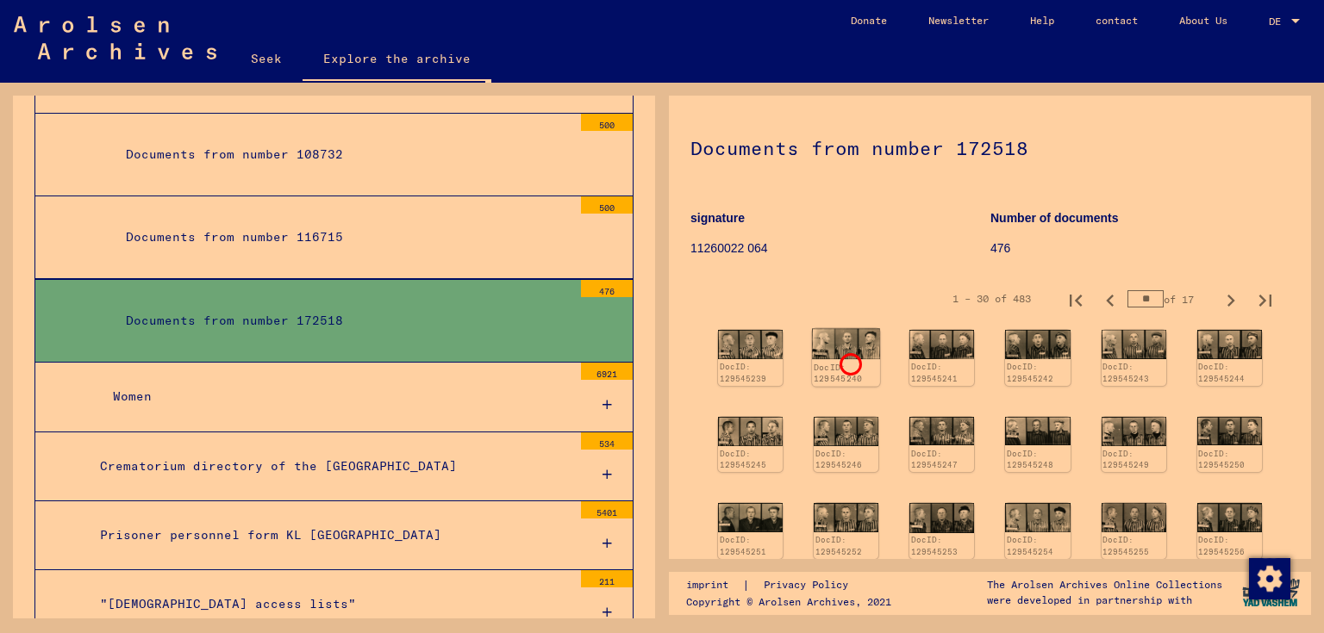
click at [848, 362] on div "DocID: 129545240" at bounding box center [845, 373] width 65 height 24
click at [844, 358] on img at bounding box center [846, 344] width 68 height 31
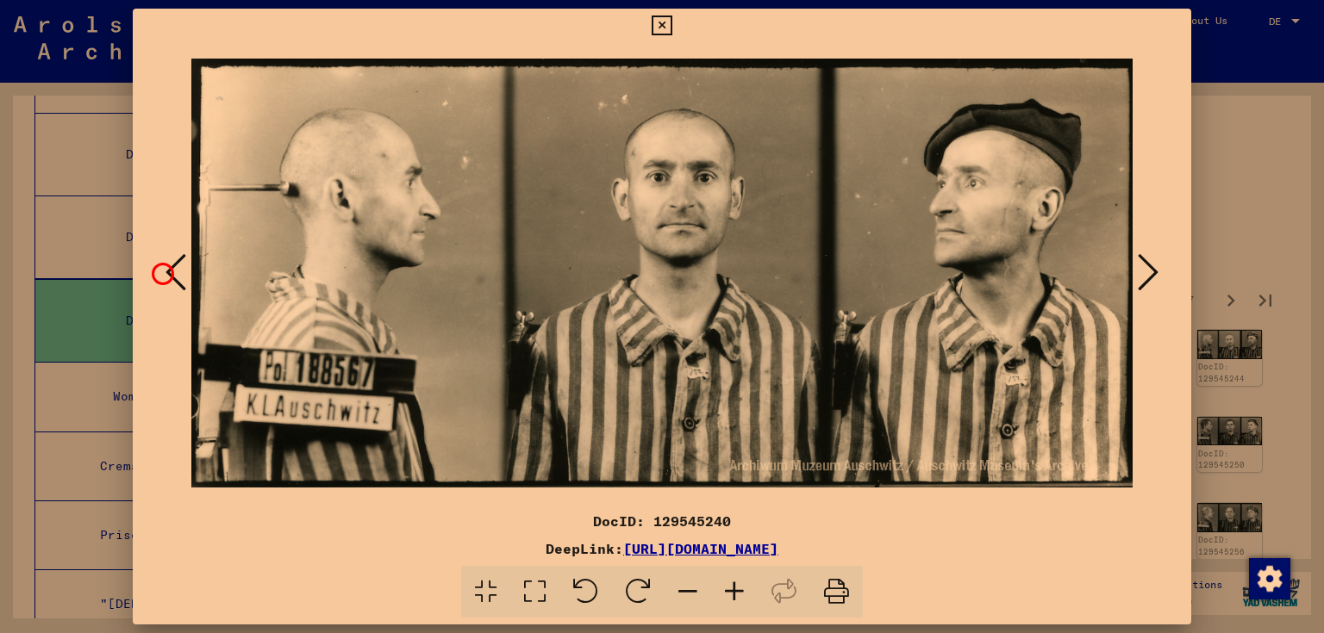
click at [160, 271] on button at bounding box center [175, 273] width 31 height 49
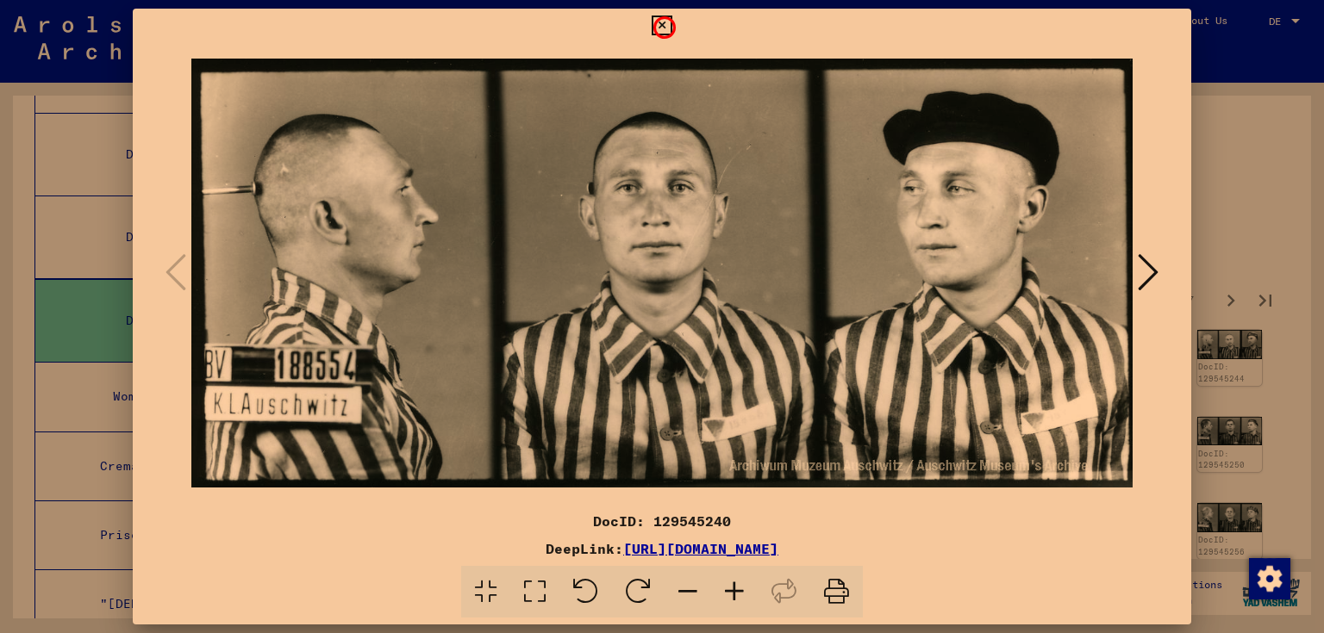
click at [662, 25] on icon at bounding box center [661, 26] width 20 height 21
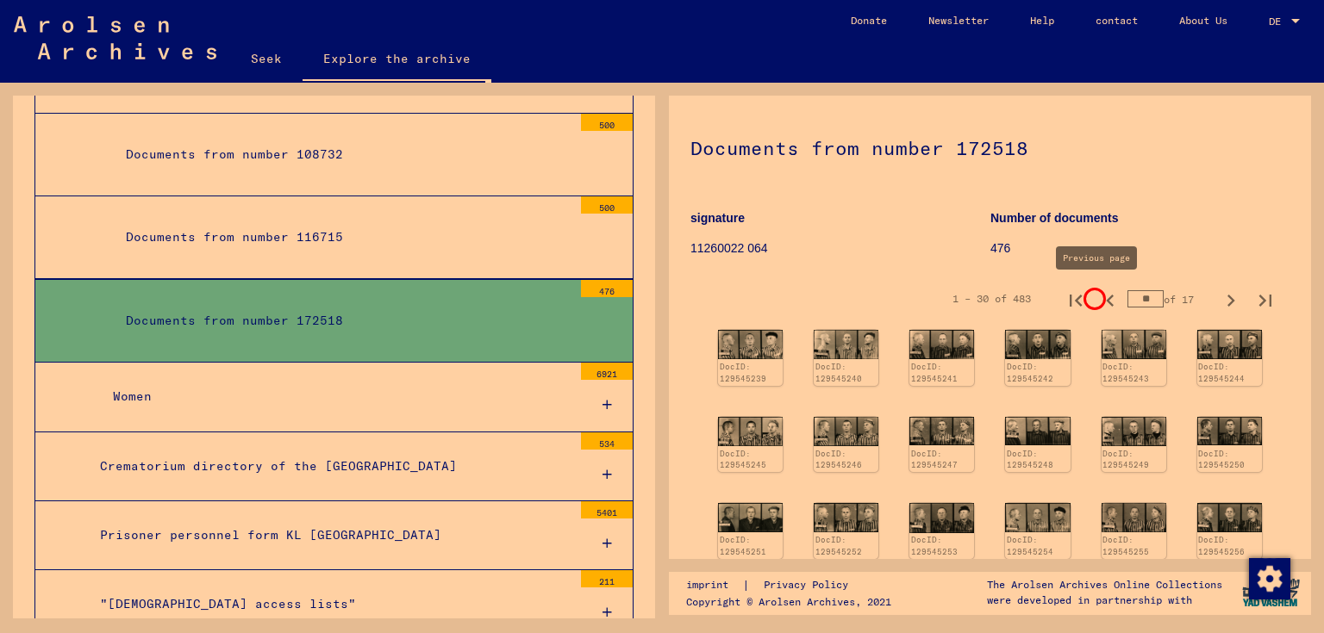
click at [1098, 296] on icon "Previous page" at bounding box center [1110, 301] width 24 height 24
type input "*"
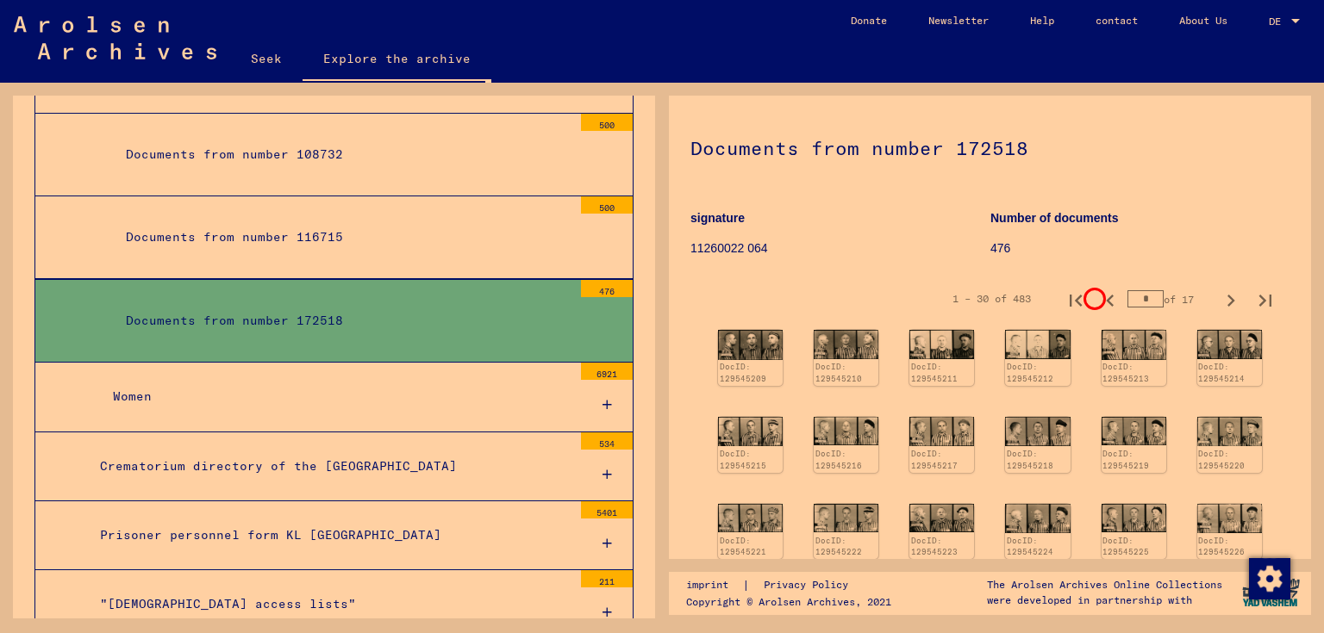
click at [1098, 296] on icon "Previous page" at bounding box center [1110, 301] width 24 height 24
type input "*"
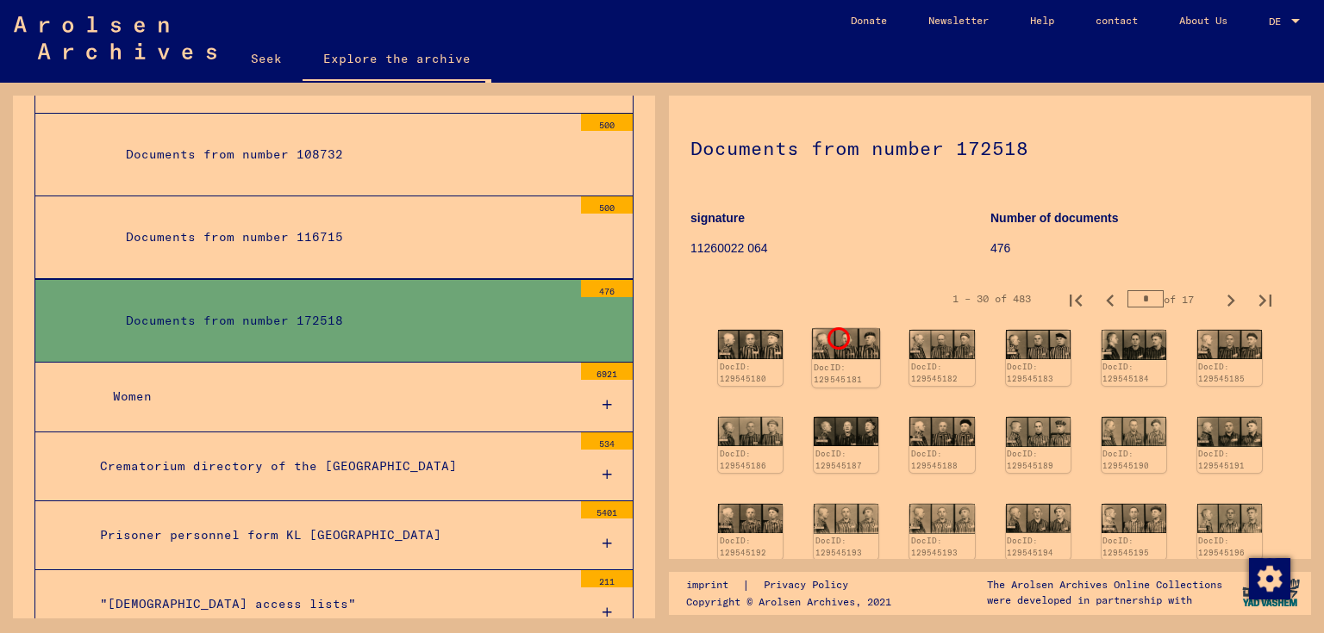
click at [836, 363] on font "DocID: 129545181" at bounding box center [837, 374] width 49 height 22
click at [833, 363] on font "DocID: 129545181" at bounding box center [837, 374] width 49 height 22
